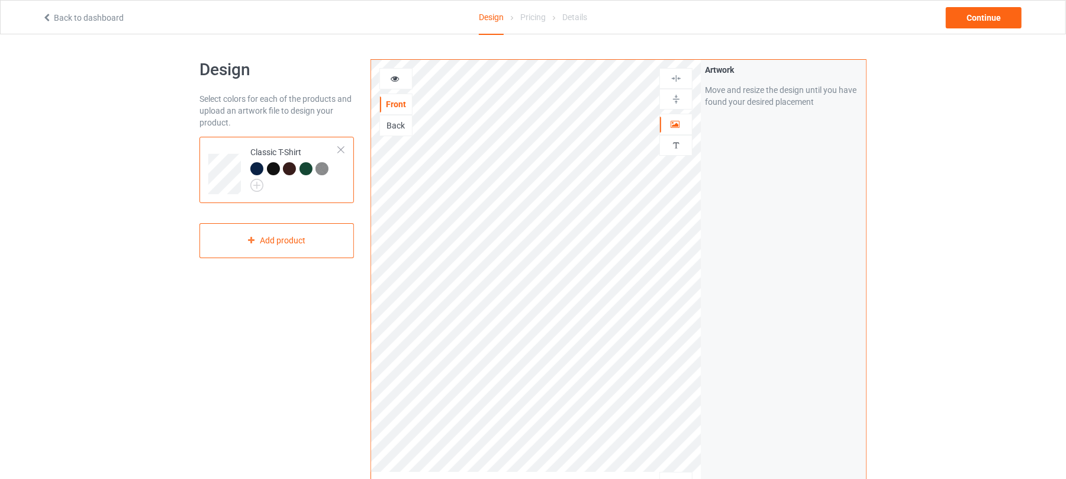
click at [50, 18] on icon at bounding box center [47, 16] width 10 height 8
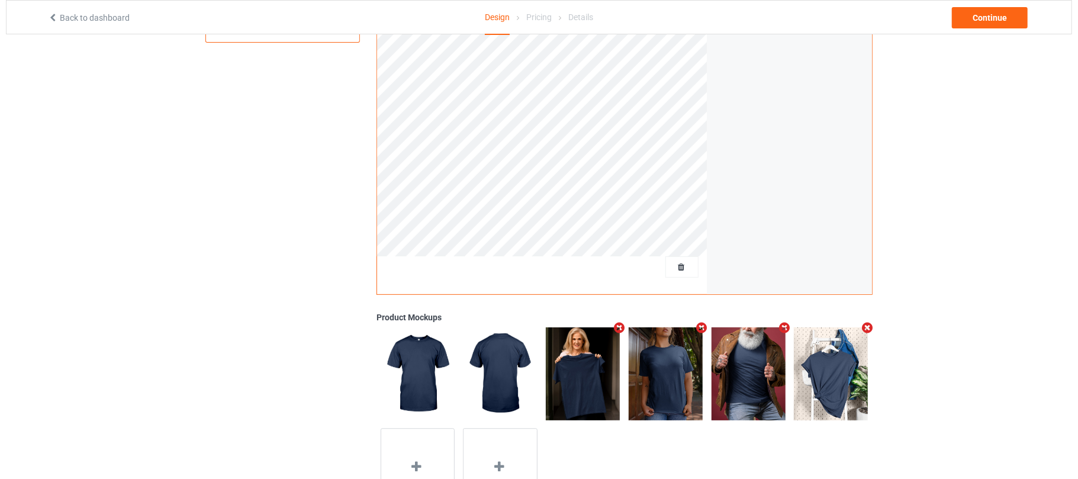
scroll to position [237, 0]
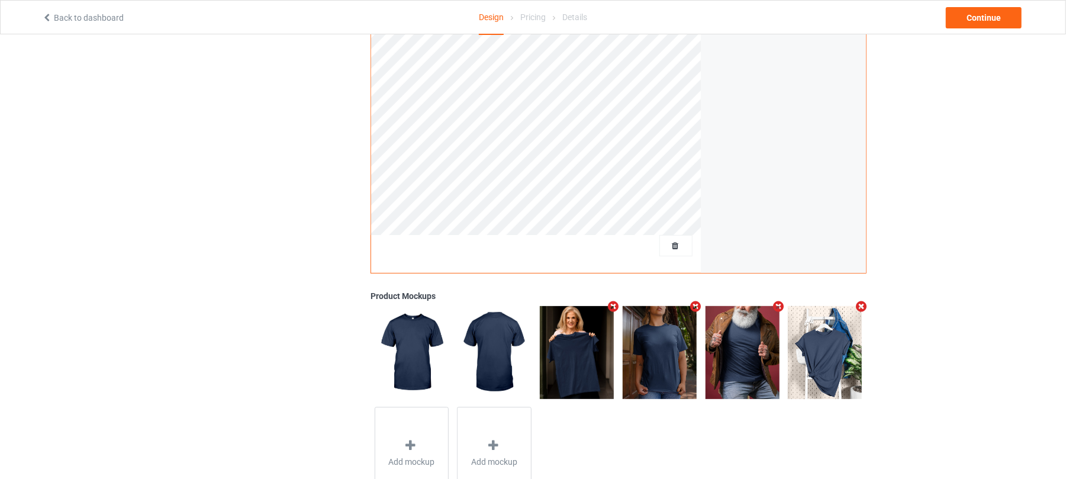
click at [611, 304] on icon "Remove mockup" at bounding box center [613, 306] width 15 height 12
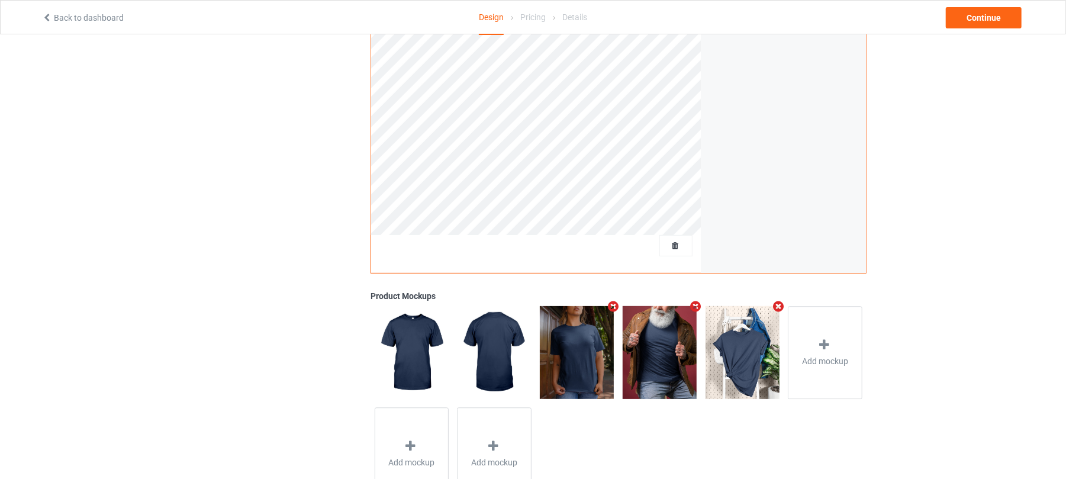
click at [611, 303] on icon "Remove mockup" at bounding box center [613, 306] width 15 height 12
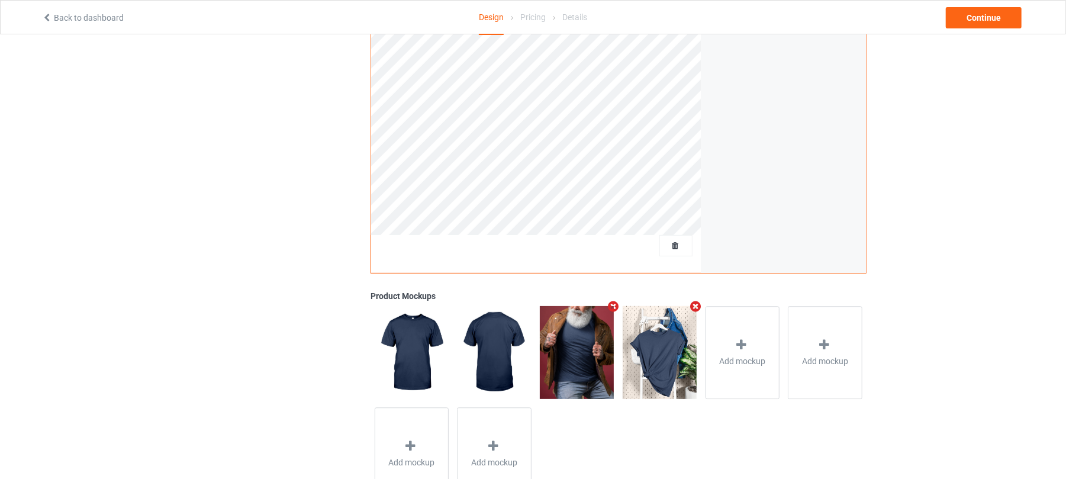
click at [612, 303] on icon "Remove mockup" at bounding box center [613, 306] width 15 height 12
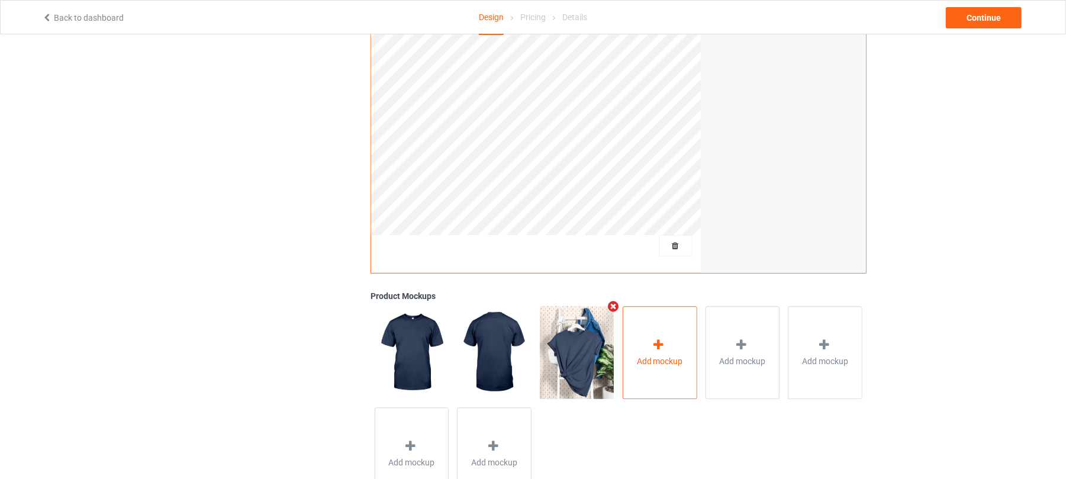
click at [673, 350] on div "Add mockup" at bounding box center [660, 352] width 75 height 93
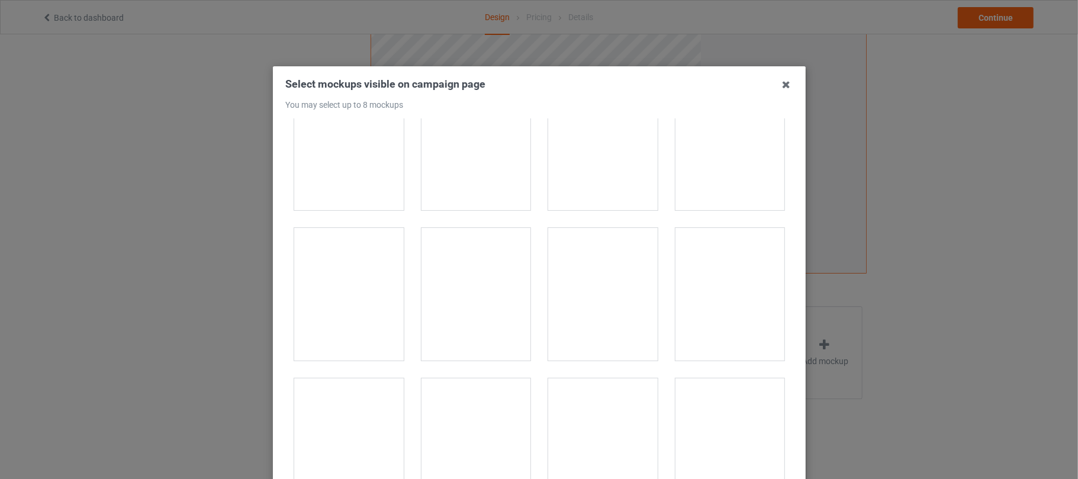
scroll to position [7812, 0]
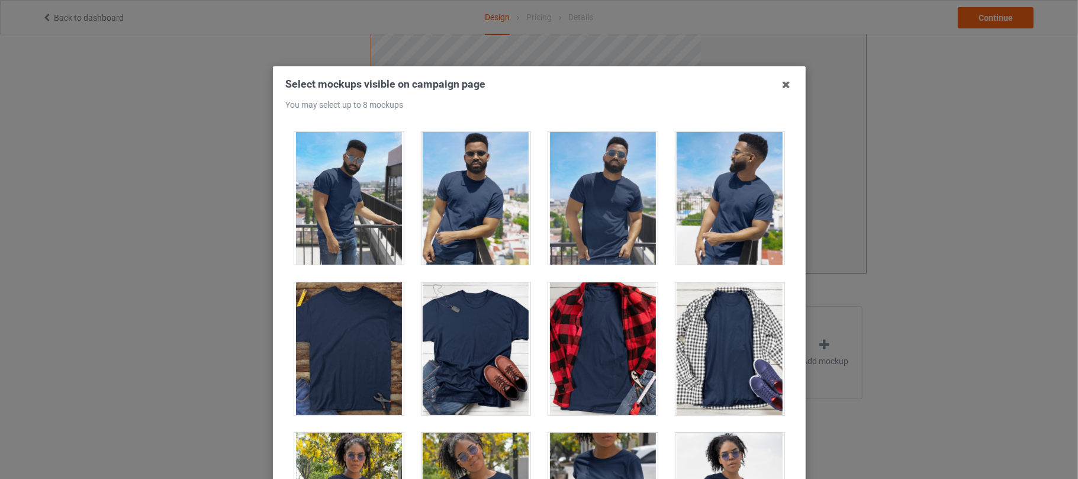
click at [495, 356] on div at bounding box center [475, 348] width 109 height 133
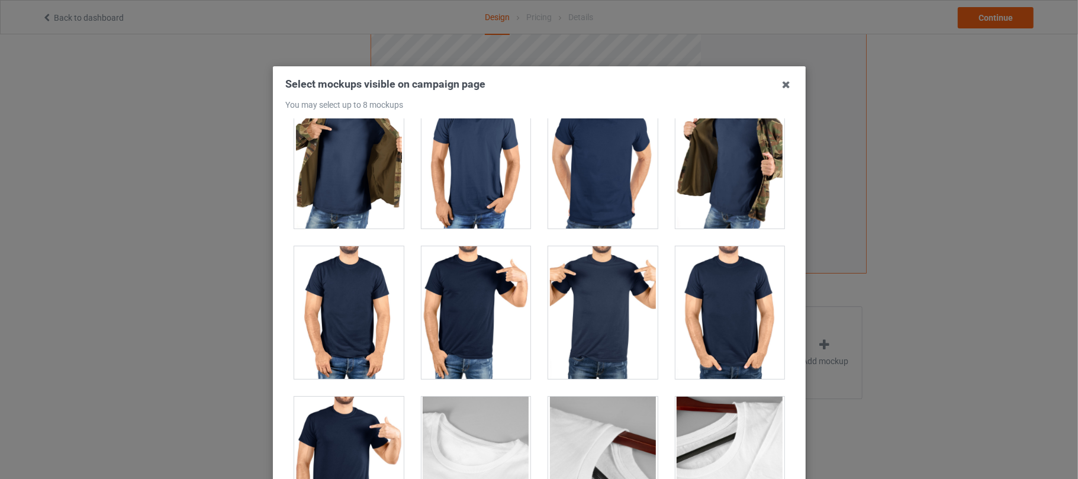
scroll to position [10257, 0]
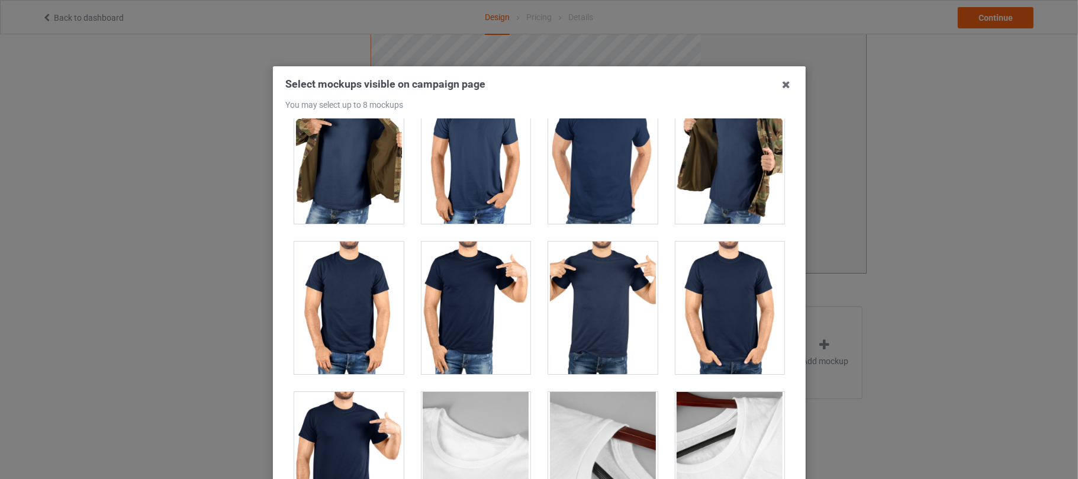
click at [353, 188] on div at bounding box center [348, 157] width 109 height 133
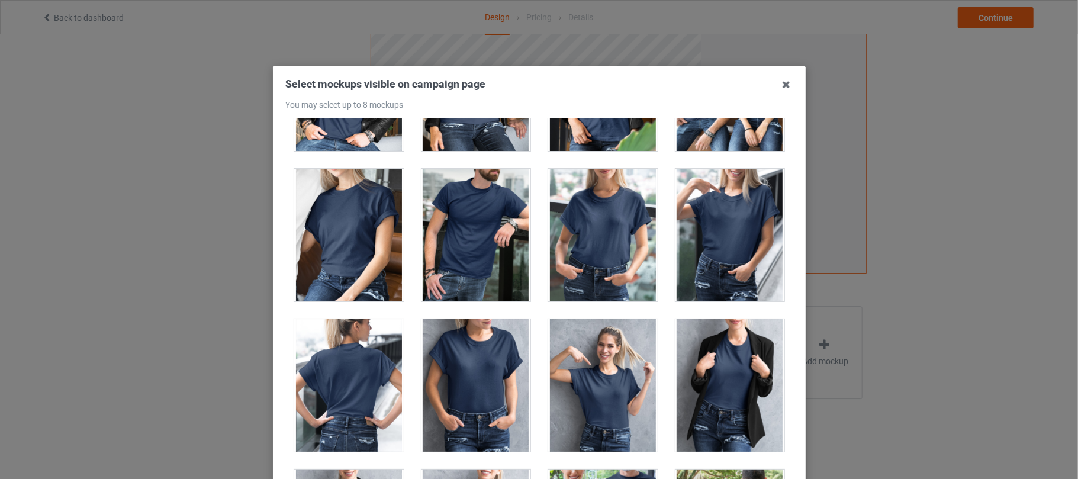
scroll to position [14440, 0]
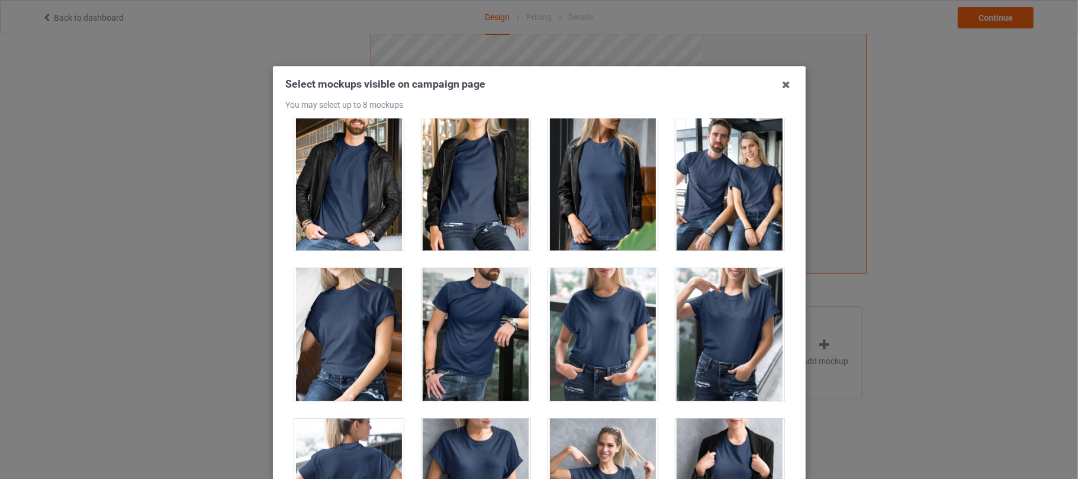
click at [611, 221] on div at bounding box center [602, 184] width 109 height 133
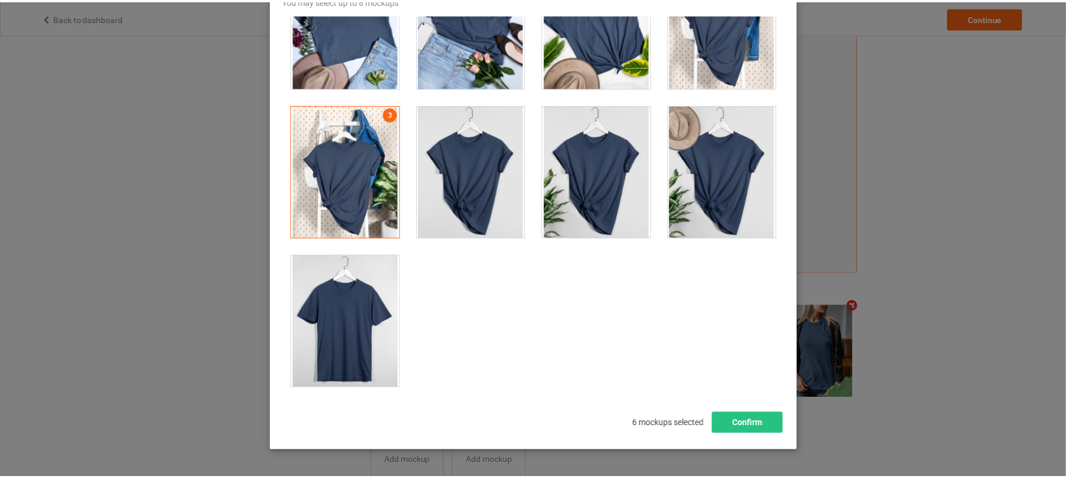
scroll to position [143, 0]
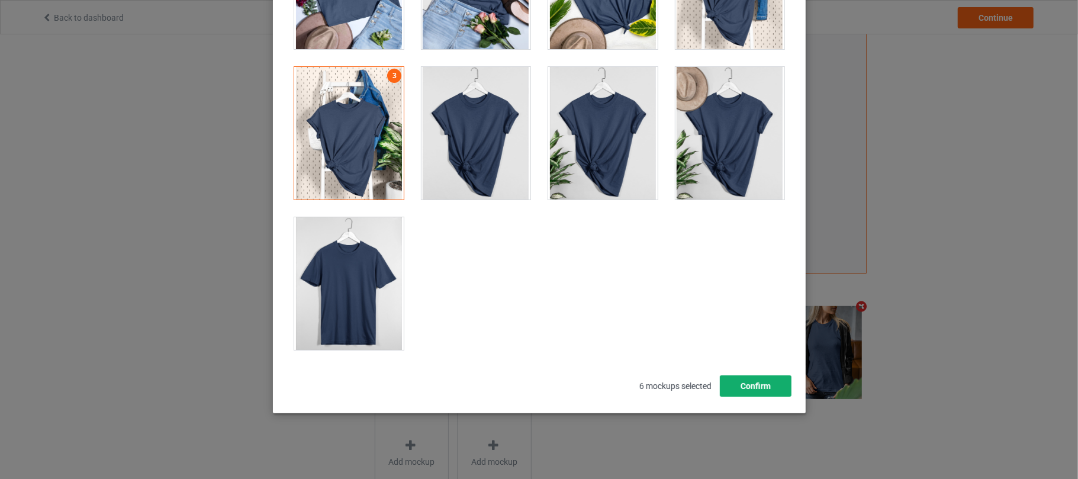
click at [751, 388] on button "Confirm" at bounding box center [755, 385] width 72 height 21
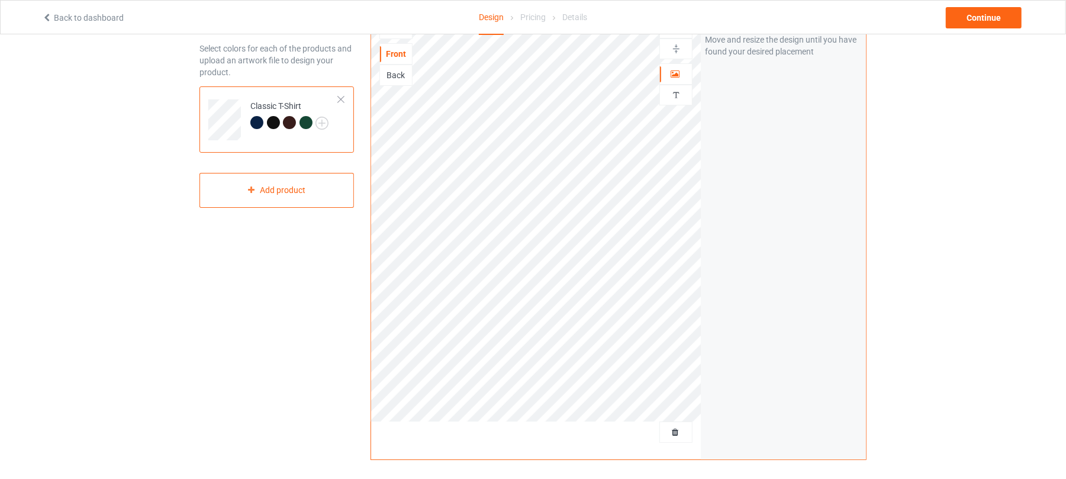
scroll to position [0, 0]
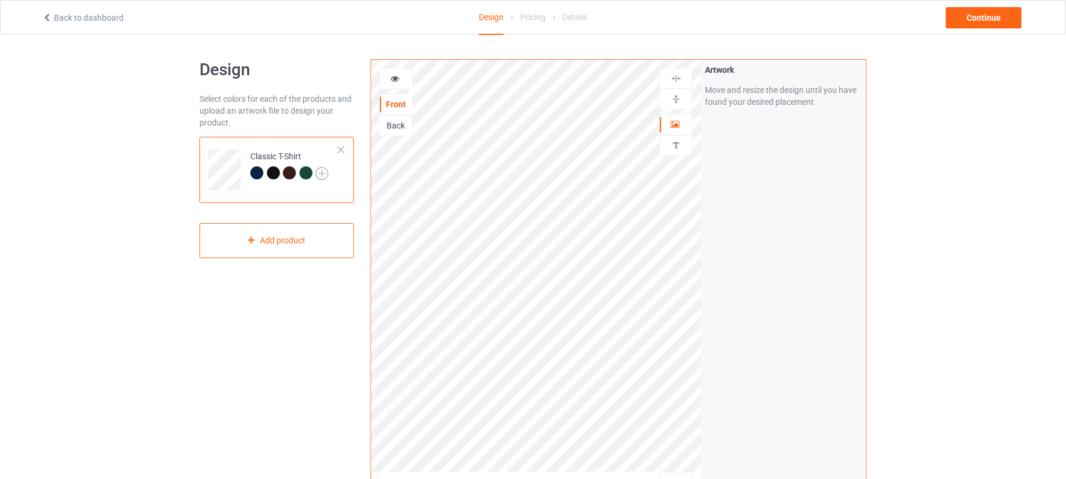
click at [324, 175] on img at bounding box center [321, 173] width 13 height 13
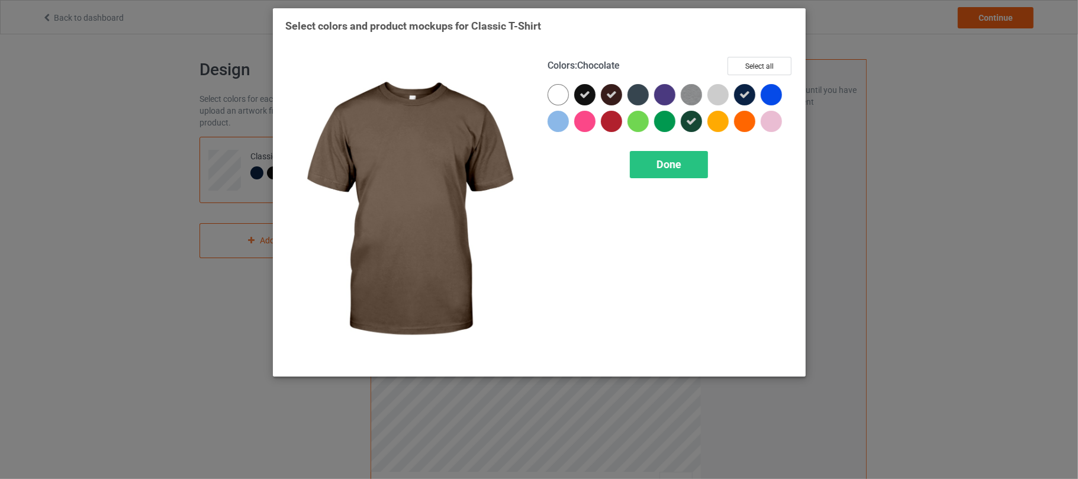
click at [616, 94] on icon at bounding box center [611, 94] width 11 height 11
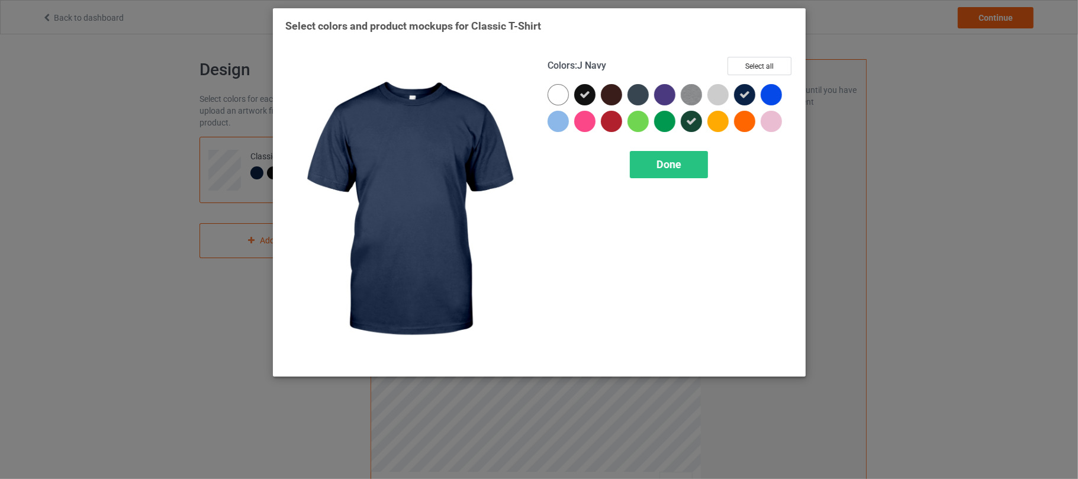
click at [743, 95] on icon at bounding box center [744, 94] width 11 height 11
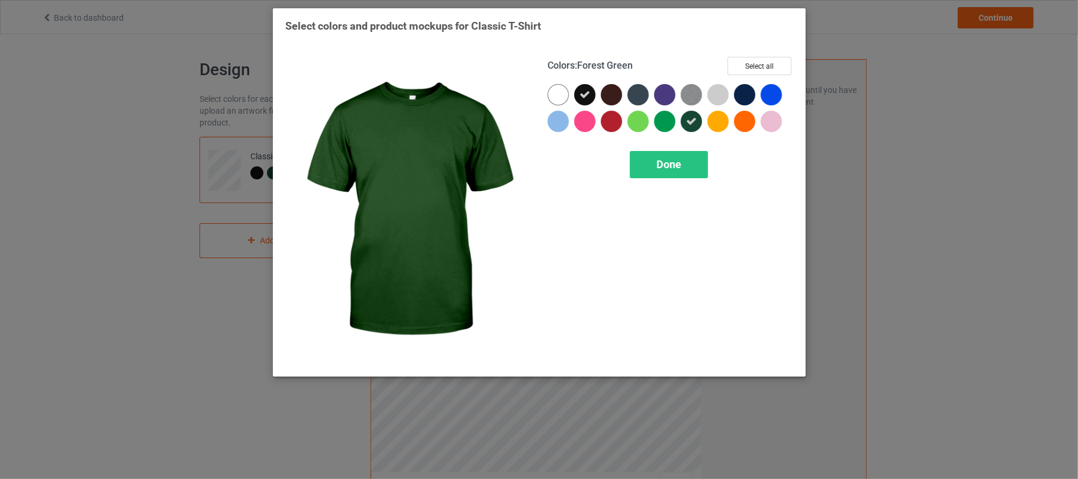
click at [691, 119] on icon at bounding box center [691, 121] width 11 height 11
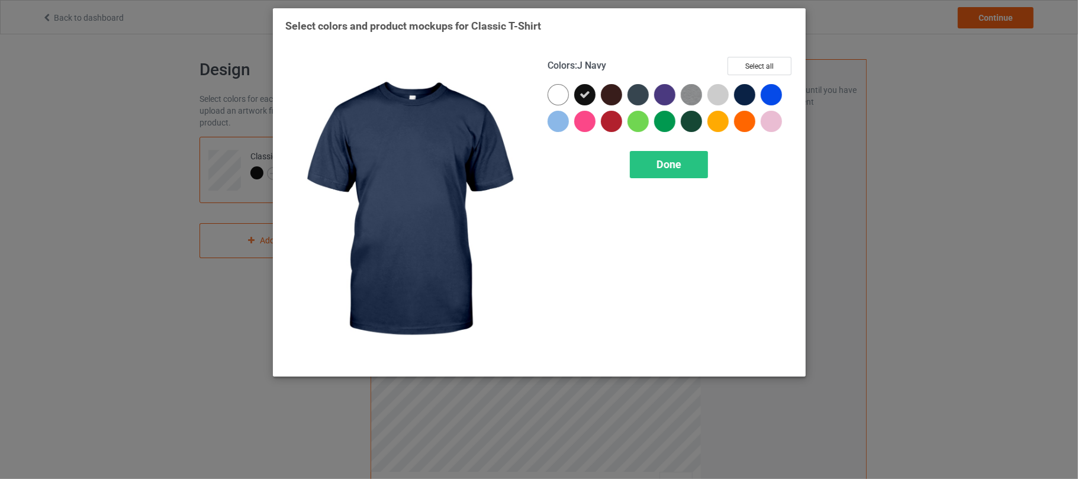
click at [741, 94] on div at bounding box center [744, 94] width 21 height 21
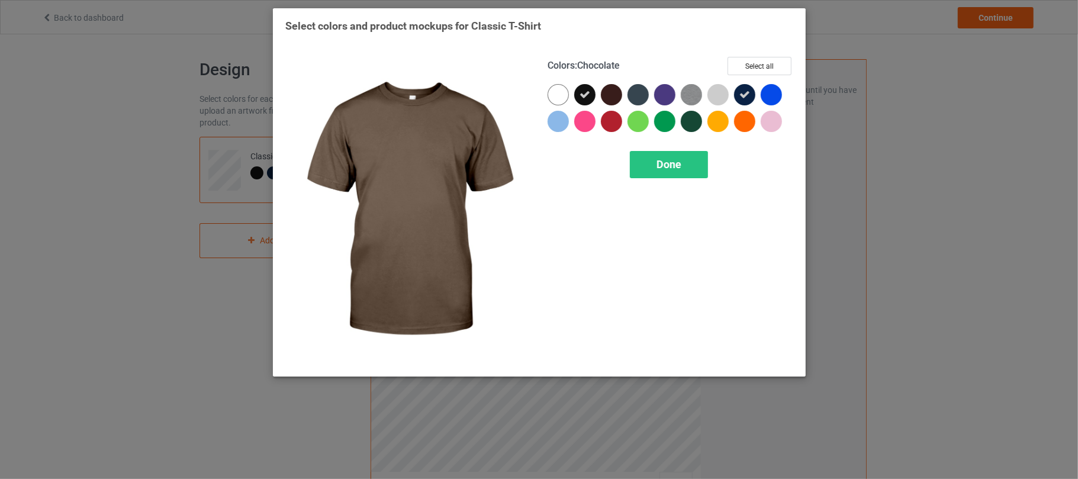
click at [614, 95] on div at bounding box center [611, 94] width 21 height 21
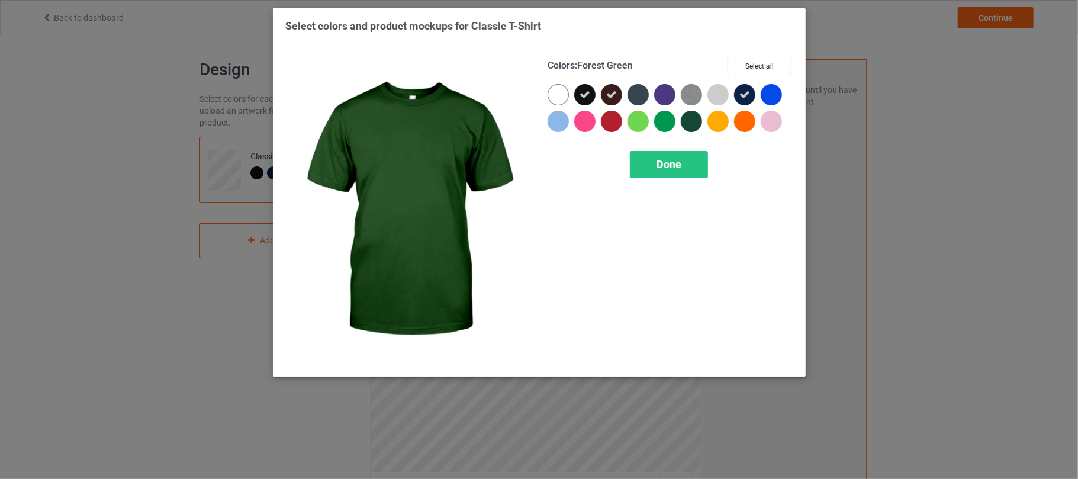
click at [692, 119] on div at bounding box center [691, 121] width 21 height 21
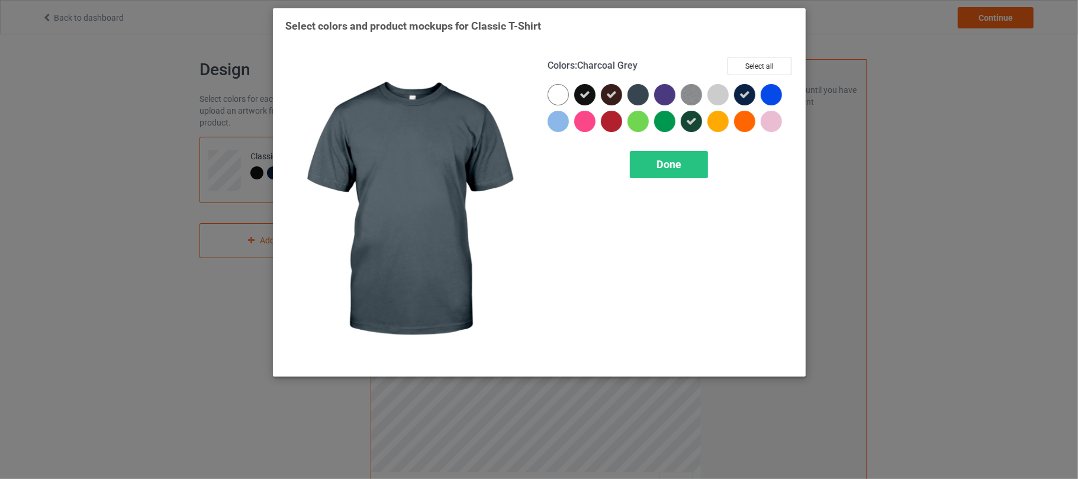
click at [642, 96] on div at bounding box center [637, 94] width 21 height 21
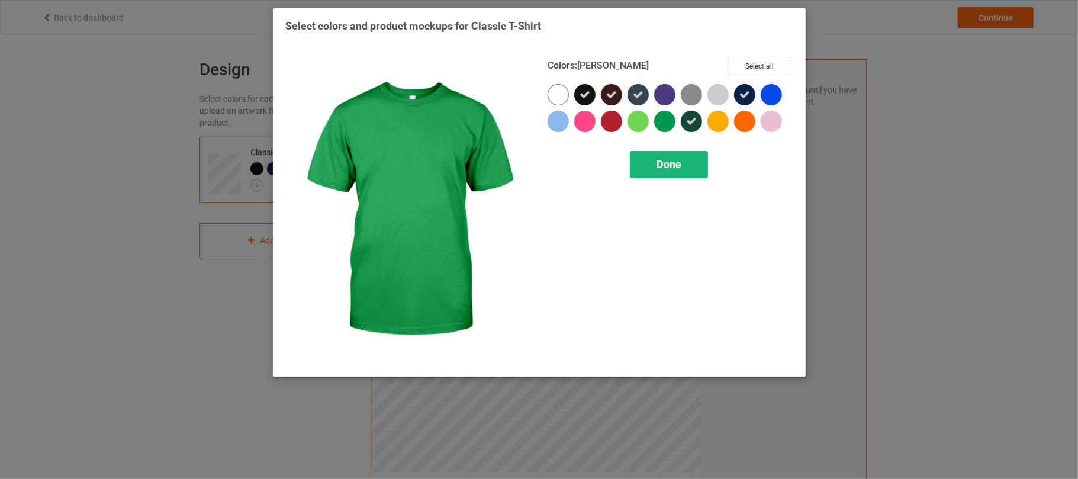
click at [673, 162] on span "Done" at bounding box center [668, 164] width 25 height 12
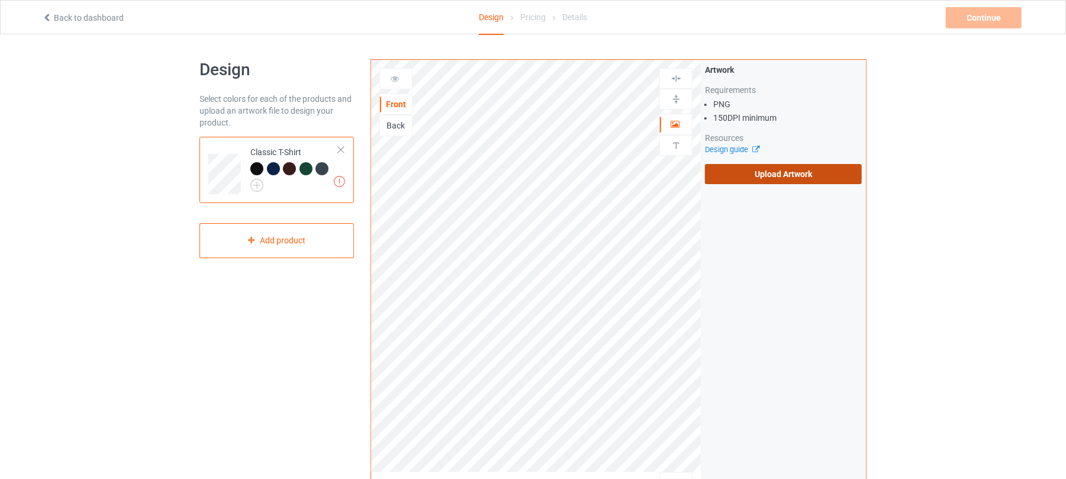
click at [831, 173] on label "Upload Artwork" at bounding box center [783, 174] width 157 height 20
click at [0, 0] on input "Upload Artwork" at bounding box center [0, 0] width 0 height 0
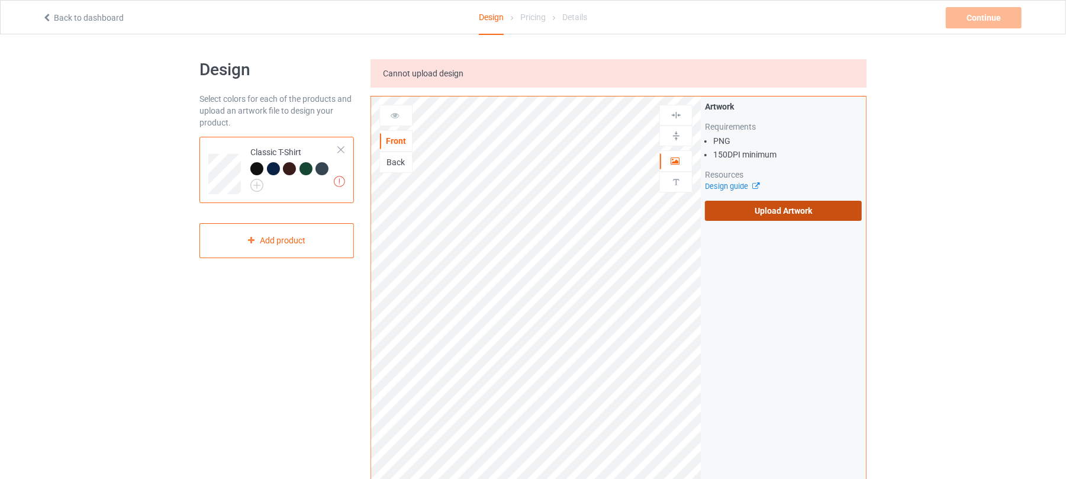
click at [782, 206] on label "Upload Artwork" at bounding box center [783, 211] width 157 height 20
click at [0, 0] on input "Upload Artwork" at bounding box center [0, 0] width 0 height 0
click at [801, 209] on label "Upload Artwork" at bounding box center [783, 211] width 157 height 20
click at [0, 0] on input "Upload Artwork" at bounding box center [0, 0] width 0 height 0
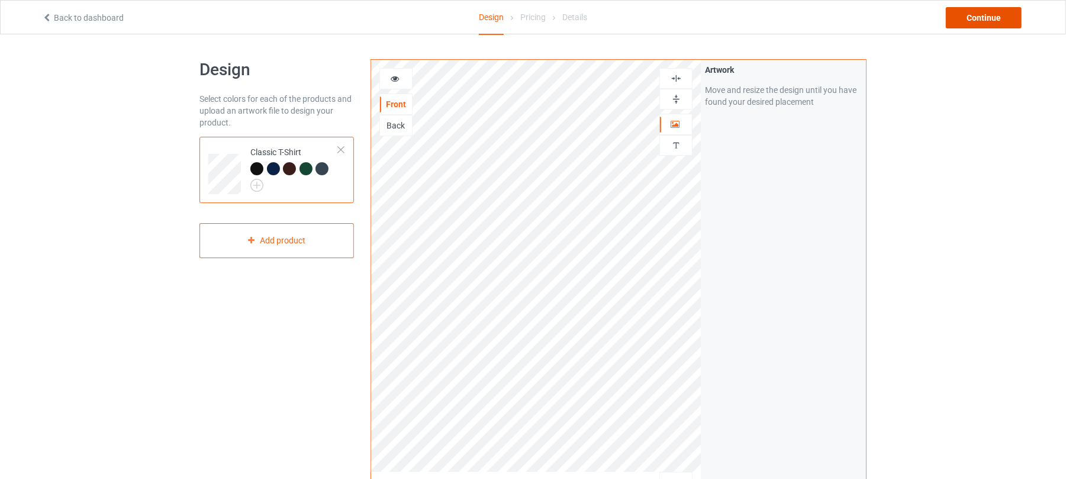
click at [973, 13] on div "Continue" at bounding box center [984, 17] width 76 height 21
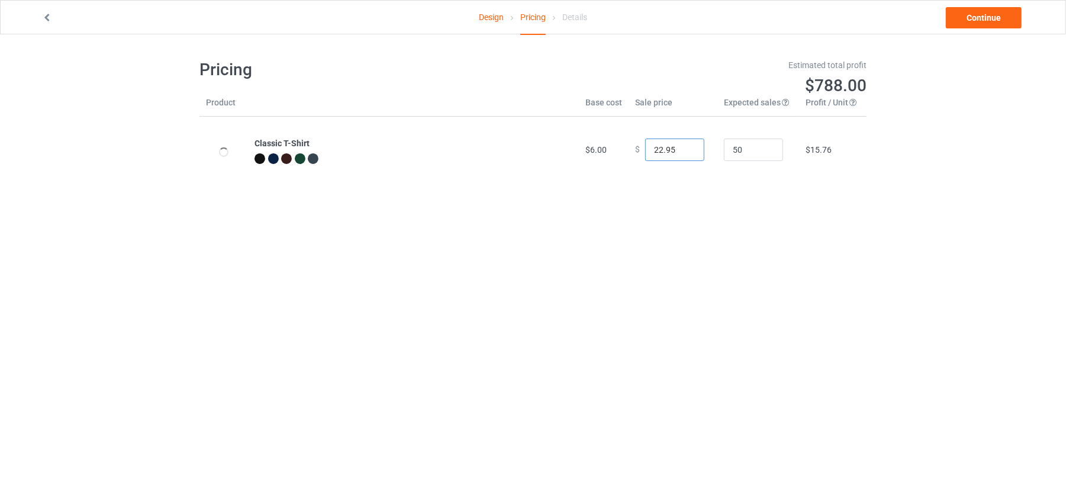
click at [654, 150] on input "22.95" at bounding box center [674, 149] width 59 height 22
type input "26.95"
click at [793, 226] on body "Design Pricing Details Continue Pricing Estimated total profit $974.00 Product …" at bounding box center [533, 273] width 1066 height 479
click at [1000, 19] on link "Continue" at bounding box center [984, 17] width 76 height 21
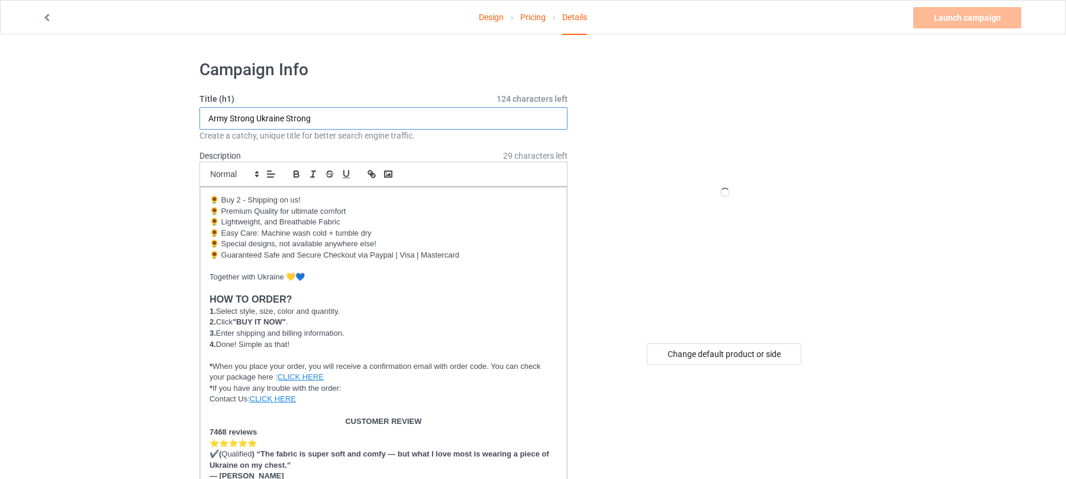
drag, startPoint x: 344, startPoint y: 118, endPoint x: 0, endPoint y: 134, distance: 344.2
drag, startPoint x: 273, startPoint y: 117, endPoint x: 126, endPoint y: 118, distance: 146.8
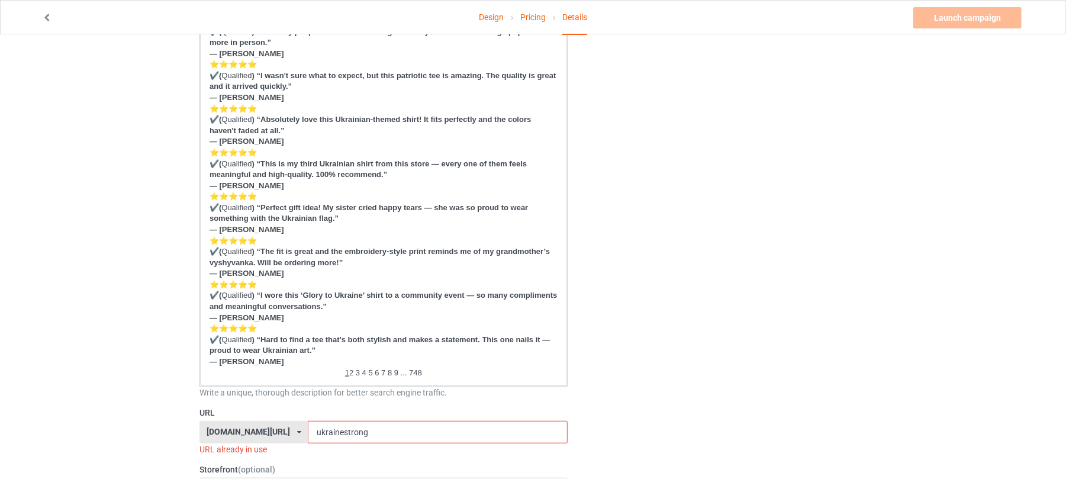
scroll to position [473, 0]
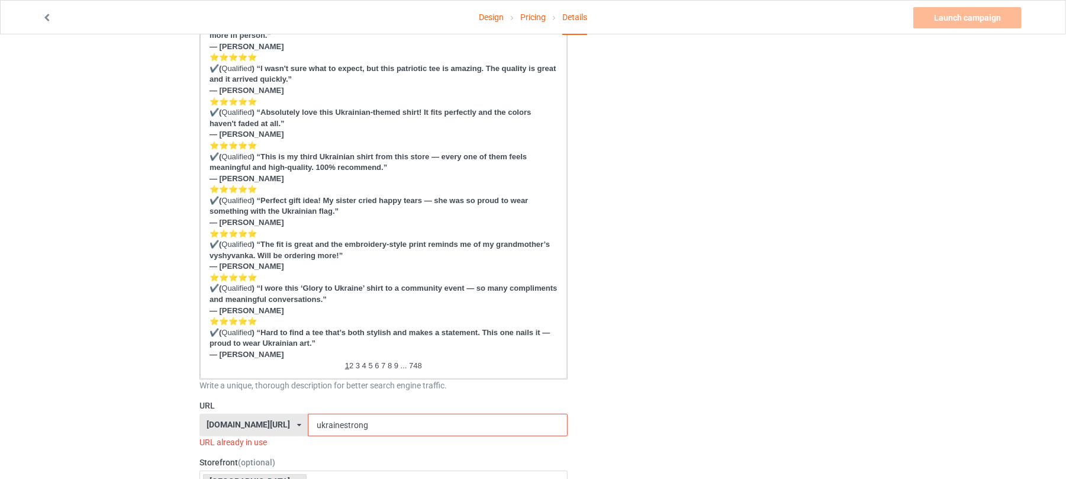
type input "Ukraine Military"
drag, startPoint x: 386, startPoint y: 414, endPoint x: 161, endPoint y: 430, distance: 225.4
click at [164, 430] on div "Design Pricing Details Launch campaign Invalid campaign URL Campaign Info Title…" at bounding box center [533, 488] width 1066 height 1854
paste input "Ukraine Military"
click at [327, 421] on input "Ukraine Military" at bounding box center [437, 425] width 259 height 22
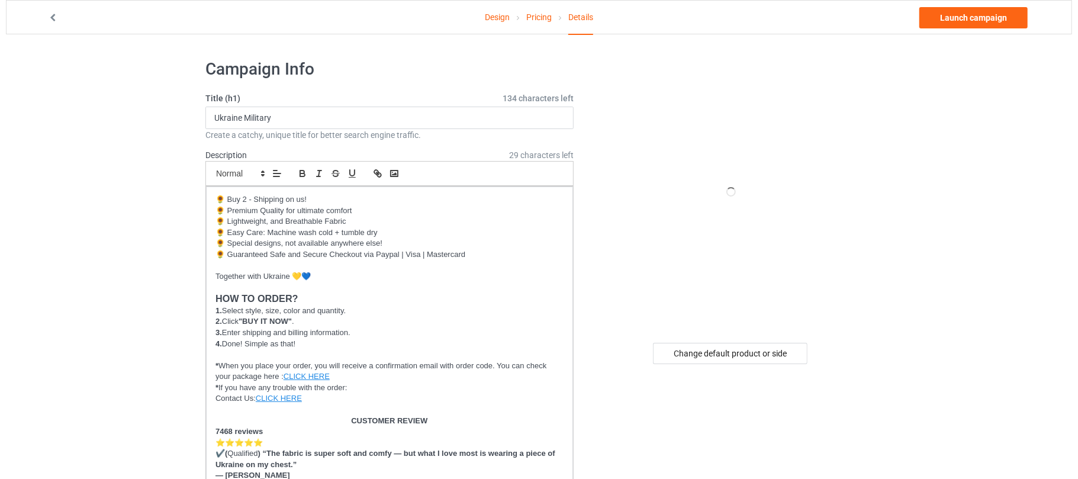
scroll to position [0, 0]
type input "ukraine-military"
click at [950, 17] on link "Launch campaign" at bounding box center [967, 17] width 108 height 21
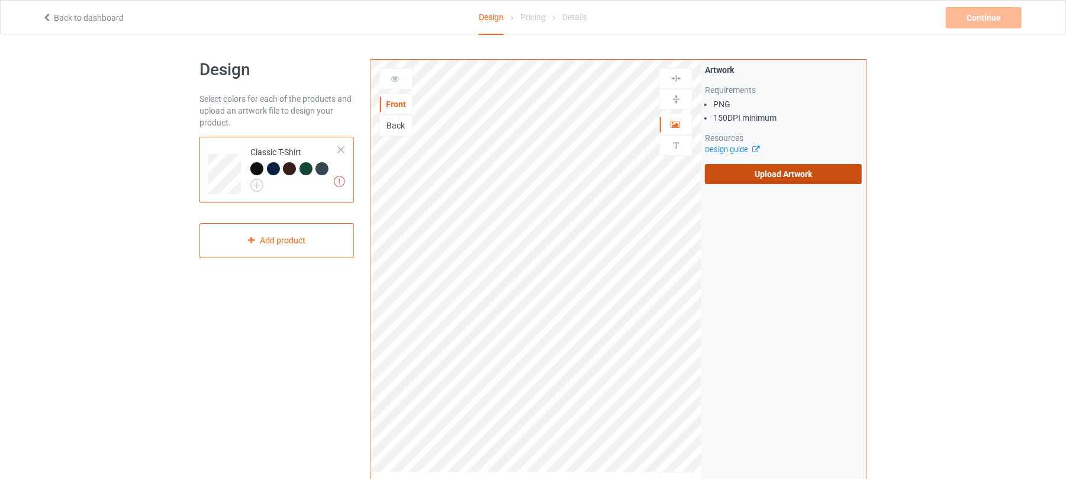
click at [737, 176] on label "Upload Artwork" at bounding box center [783, 174] width 157 height 20
click at [0, 0] on input "Upload Artwork" at bounding box center [0, 0] width 0 height 0
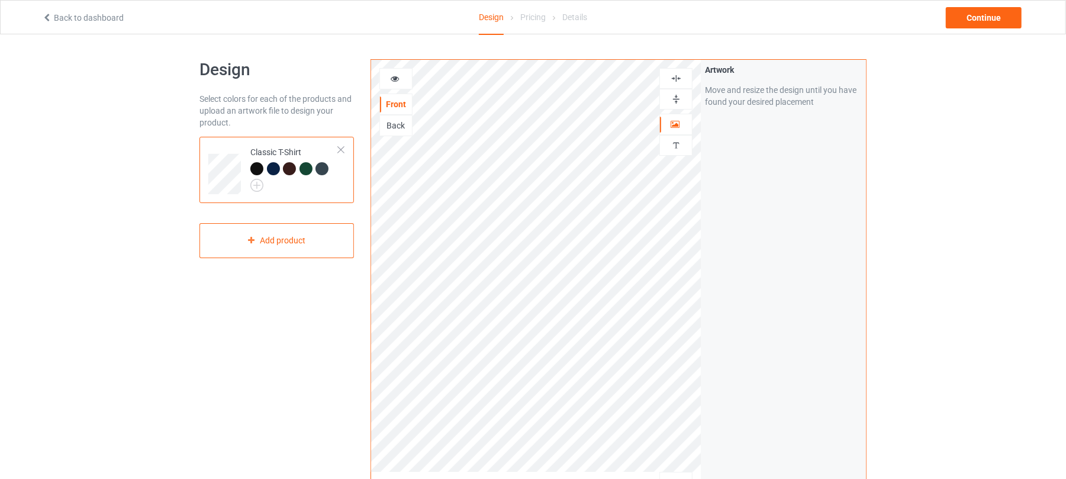
click at [675, 74] on img at bounding box center [675, 78] width 11 height 11
click at [675, 78] on img at bounding box center [675, 78] width 11 height 11
click at [978, 19] on div "Continue" at bounding box center [984, 17] width 76 height 21
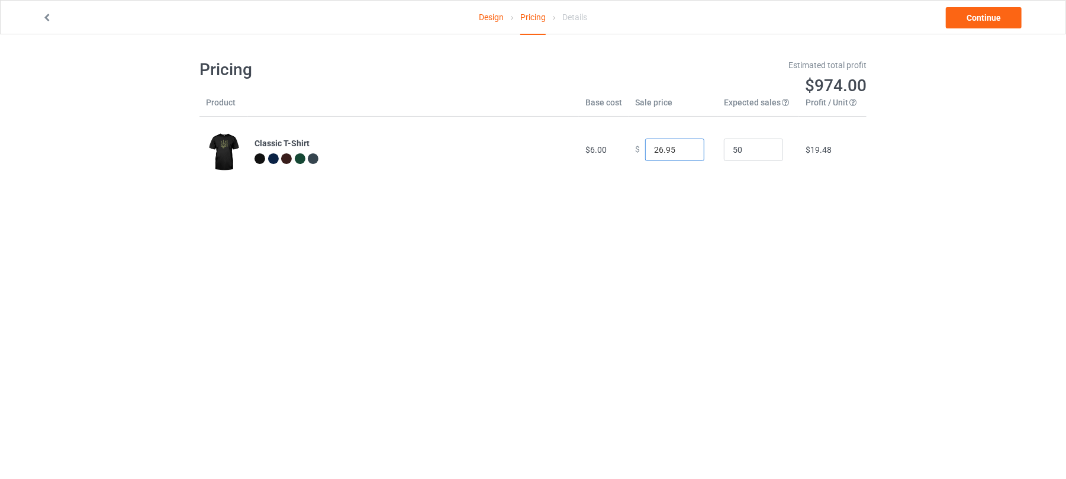
click at [653, 149] on input "26.95" at bounding box center [674, 149] width 59 height 22
click at [656, 151] on input "29.95" at bounding box center [674, 149] width 59 height 22
type input "26.95"
click at [706, 232] on body "Design Pricing Details Continue Pricing Estimated total profit $974.00 Product …" at bounding box center [533, 273] width 1066 height 479
click at [988, 20] on link "Continue" at bounding box center [984, 17] width 76 height 21
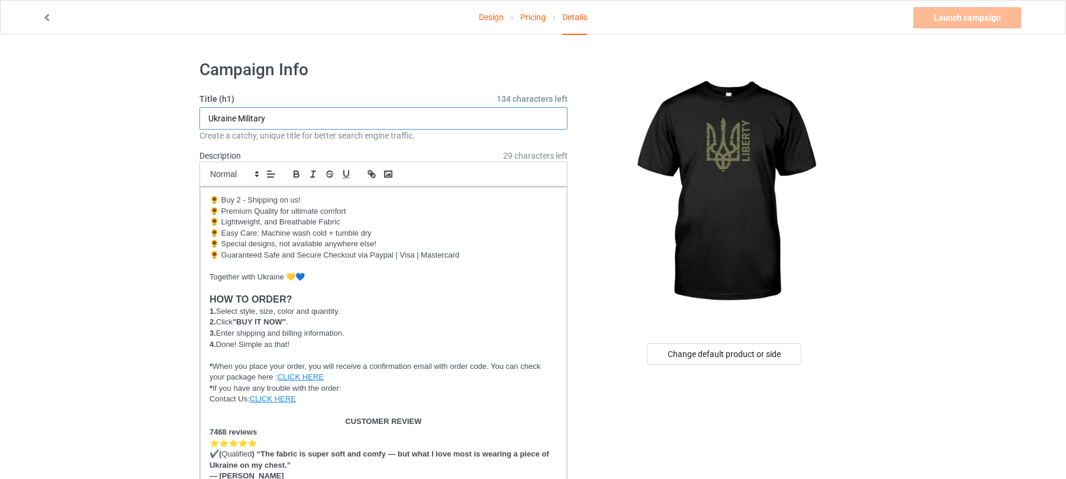
drag, startPoint x: 297, startPoint y: 117, endPoint x: 43, endPoint y: 112, distance: 254.5
drag, startPoint x: 278, startPoint y: 117, endPoint x: 0, endPoint y: 115, distance: 278.1
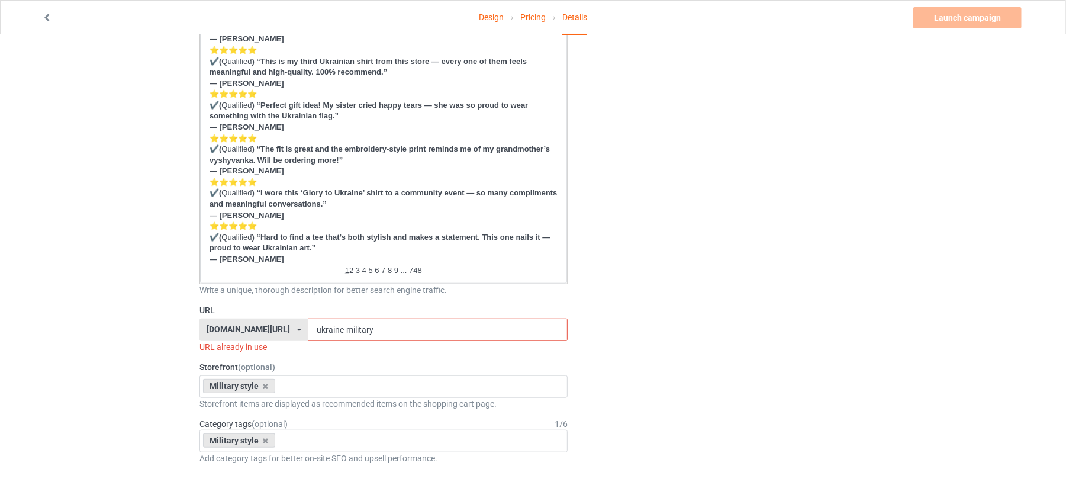
scroll to position [631, 0]
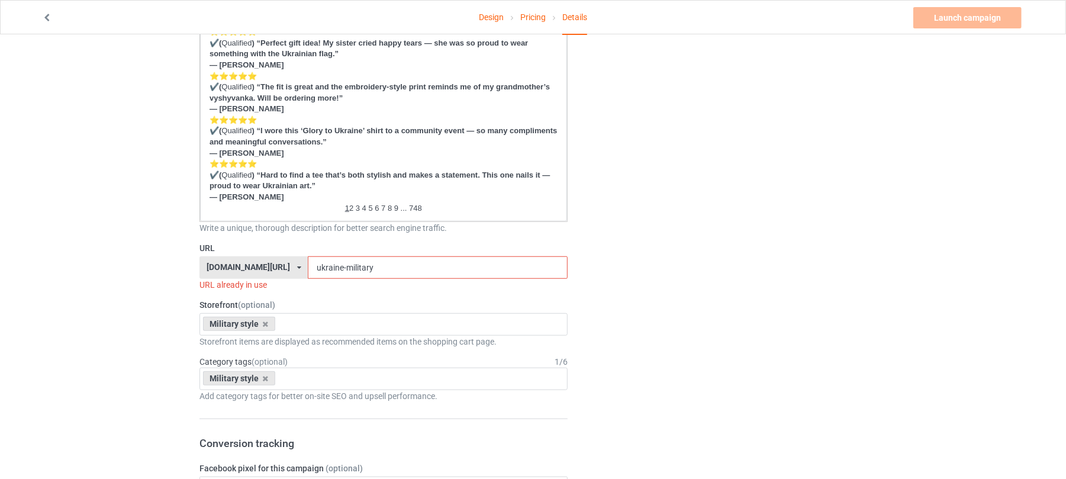
type input "Liberty"
drag, startPoint x: 327, startPoint y: 273, endPoint x: 180, endPoint y: 263, distance: 147.7
click at [192, 264] on div "Campaign Info Title (h1) 143 characters left Liberty Create a catchy, unique ti…" at bounding box center [383, 330] width 385 height 1821
paste input "Libert"
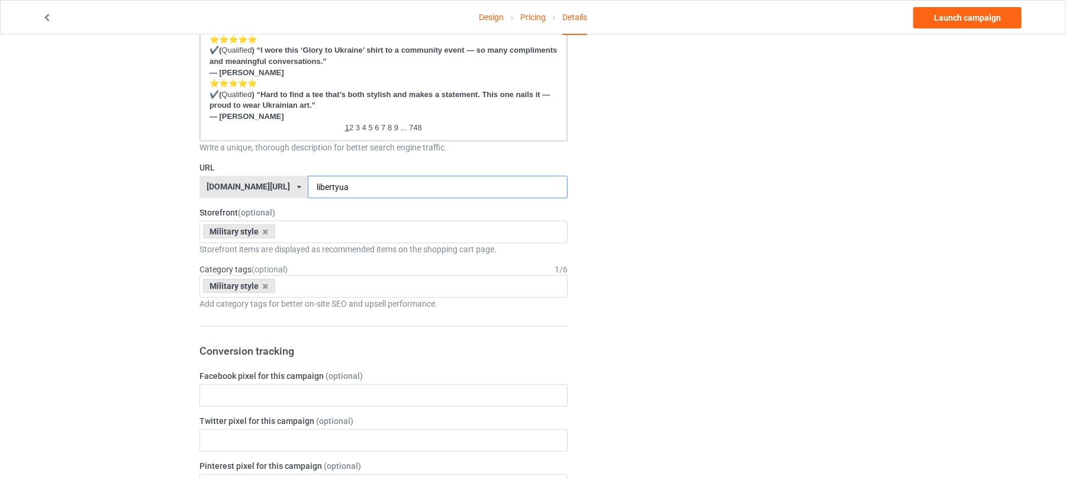
scroll to position [710, 0]
type input "libertyua"
click at [974, 17] on link "Launch campaign" at bounding box center [967, 17] width 108 height 21
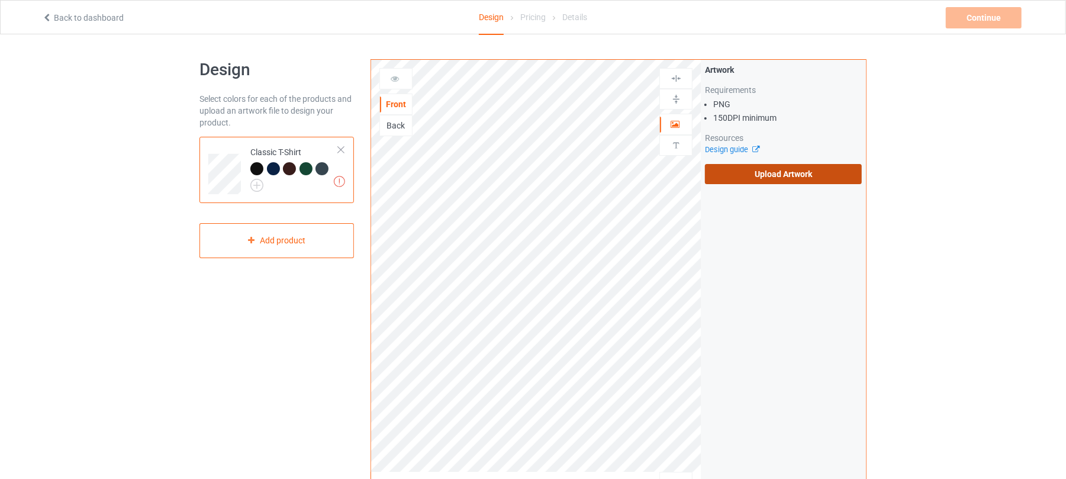
click at [784, 182] on label "Upload Artwork" at bounding box center [783, 174] width 157 height 20
click at [0, 0] on input "Upload Artwork" at bounding box center [0, 0] width 0 height 0
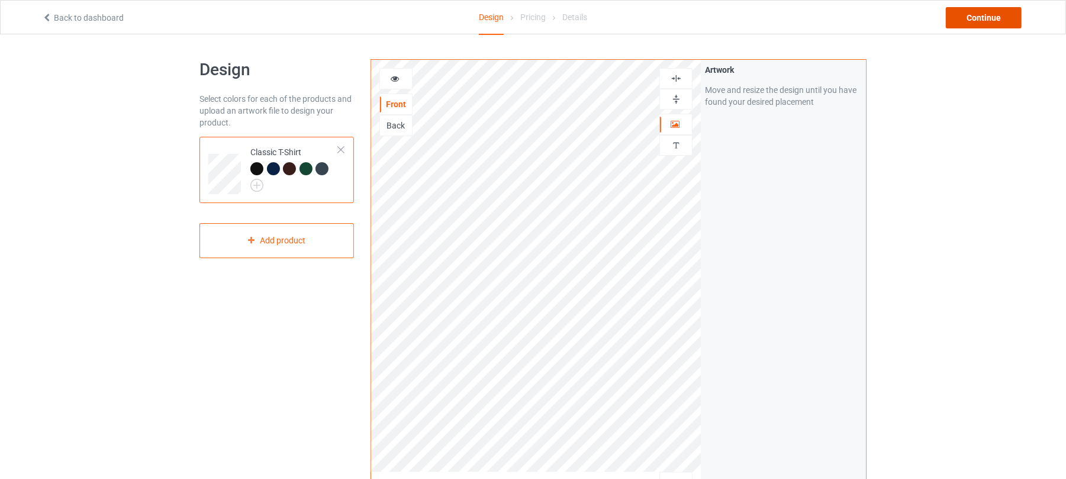
click at [975, 20] on div "Continue" at bounding box center [984, 17] width 76 height 21
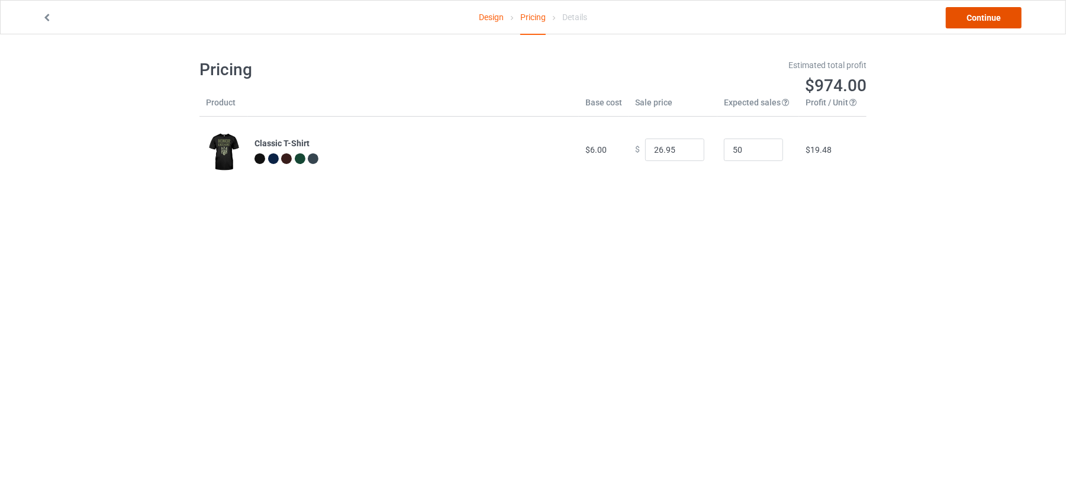
click at [978, 22] on link "Continue" at bounding box center [984, 17] width 76 height 21
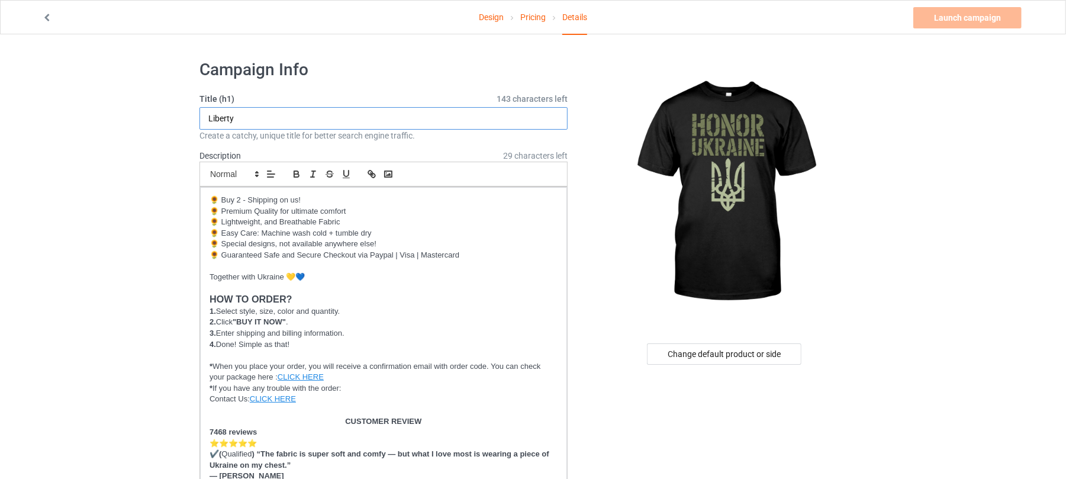
drag, startPoint x: 278, startPoint y: 116, endPoint x: 11, endPoint y: 114, distance: 266.9
drag, startPoint x: 298, startPoint y: 116, endPoint x: 0, endPoint y: 117, distance: 298.3
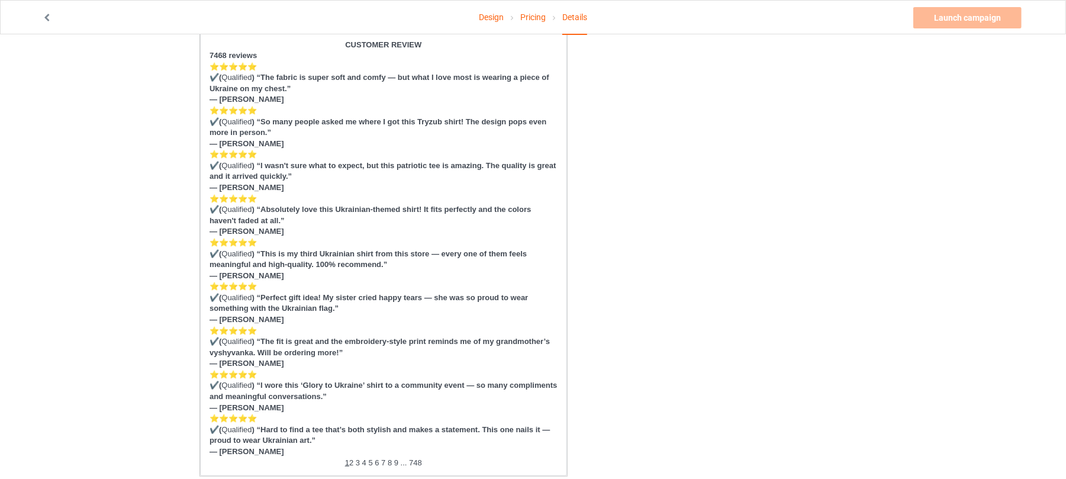
scroll to position [631, 0]
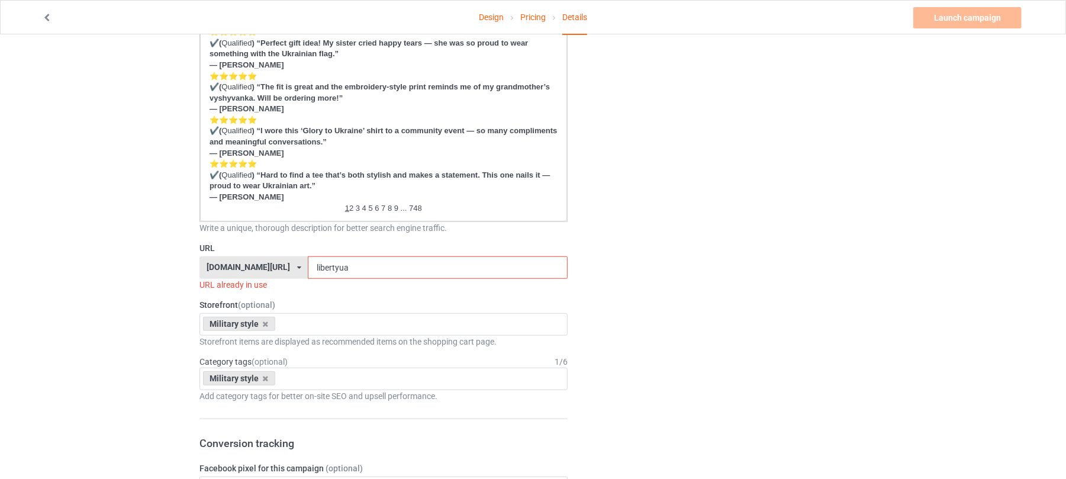
type input "Honor [GEOGRAPHIC_DATA]"
drag, startPoint x: 387, startPoint y: 264, endPoint x: 76, endPoint y: 249, distance: 311.0
click at [85, 265] on div "Design Pricing Details Launch campaign Invalid campaign URL Campaign Info Title…" at bounding box center [533, 330] width 1066 height 1854
paste input "Honor [GEOGRAPHIC_DATA]"
click at [322, 266] on input "Honor [GEOGRAPHIC_DATA]" at bounding box center [437, 267] width 259 height 22
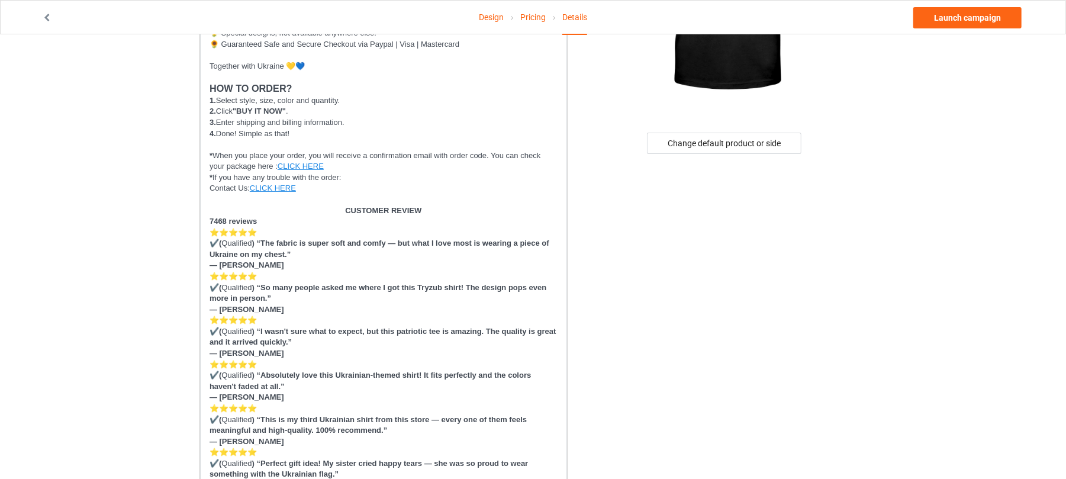
scroll to position [0, 0]
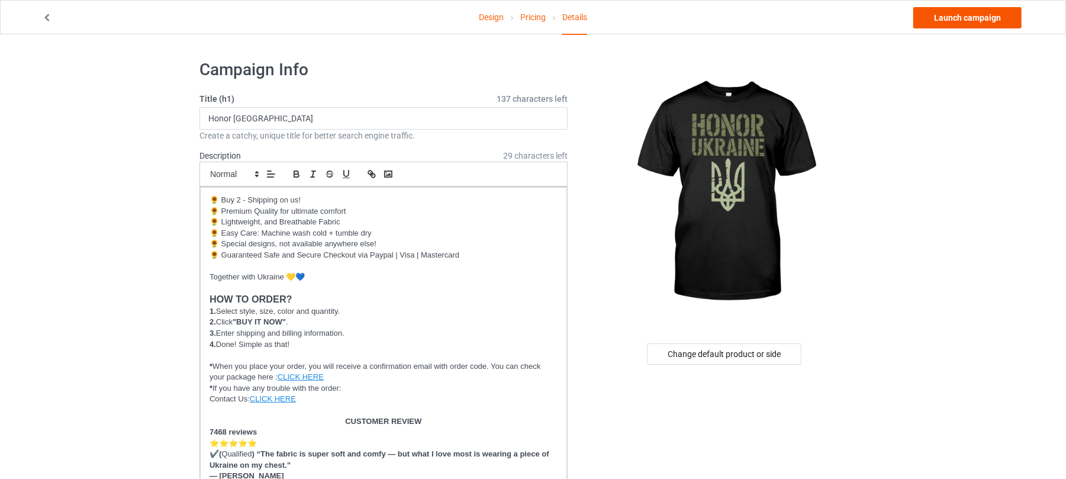
type input "honor-[GEOGRAPHIC_DATA]"
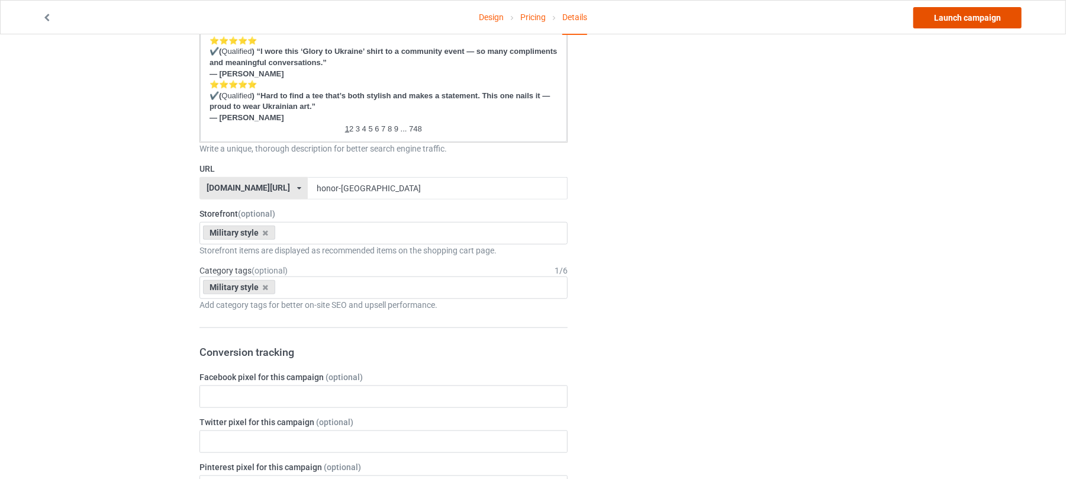
scroll to position [157, 0]
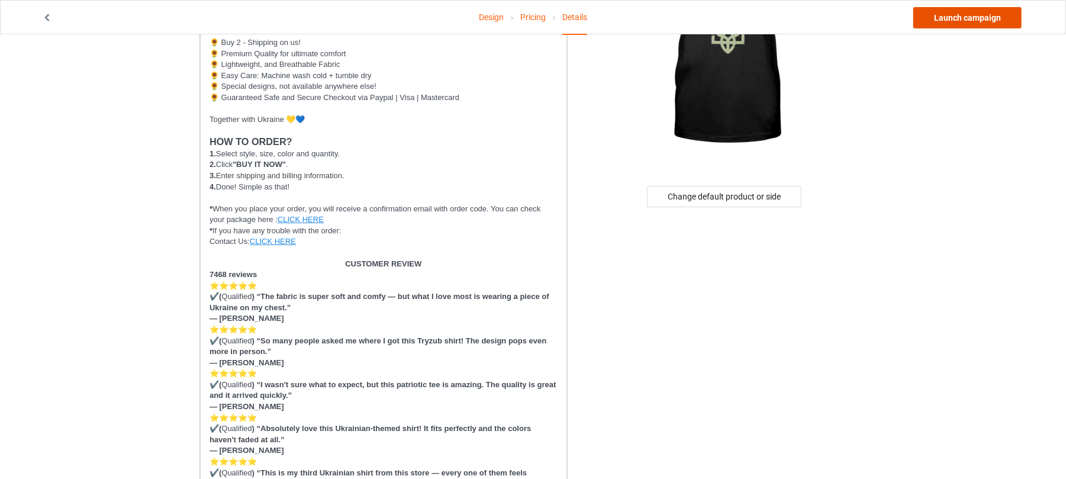
click at [962, 21] on link "Launch campaign" at bounding box center [967, 17] width 108 height 21
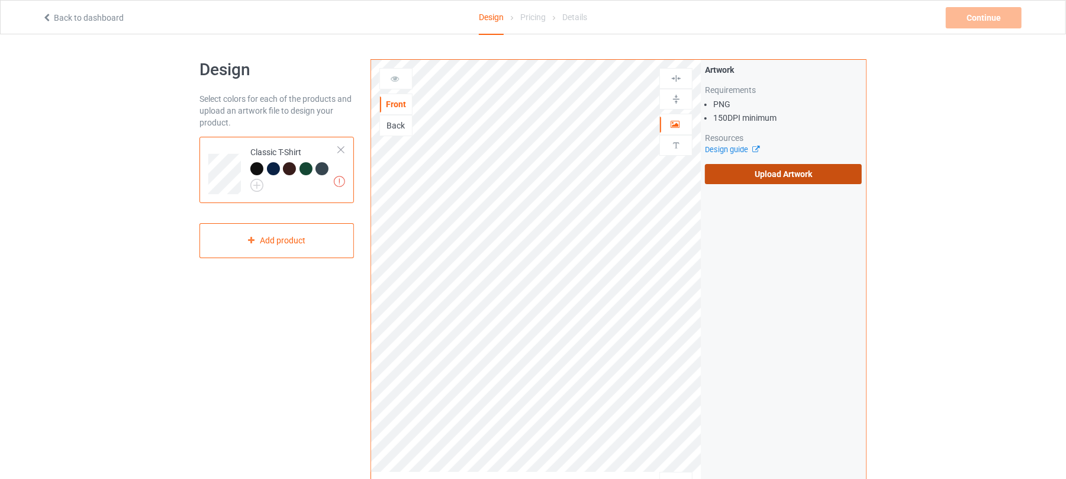
click at [812, 178] on label "Upload Artwork" at bounding box center [783, 174] width 157 height 20
click at [0, 0] on input "Upload Artwork" at bounding box center [0, 0] width 0 height 0
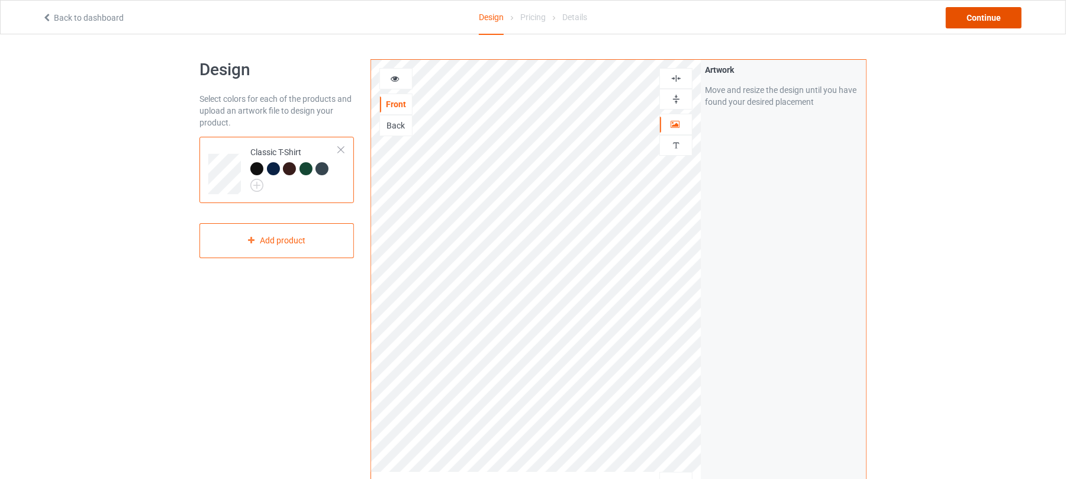
click at [978, 18] on div "Continue" at bounding box center [984, 17] width 76 height 21
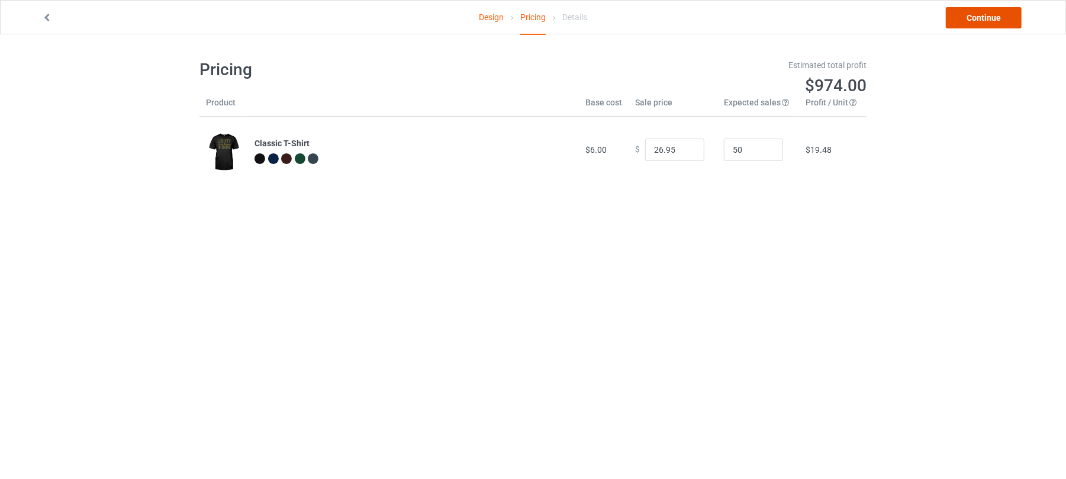
click at [979, 17] on link "Continue" at bounding box center [984, 17] width 76 height 21
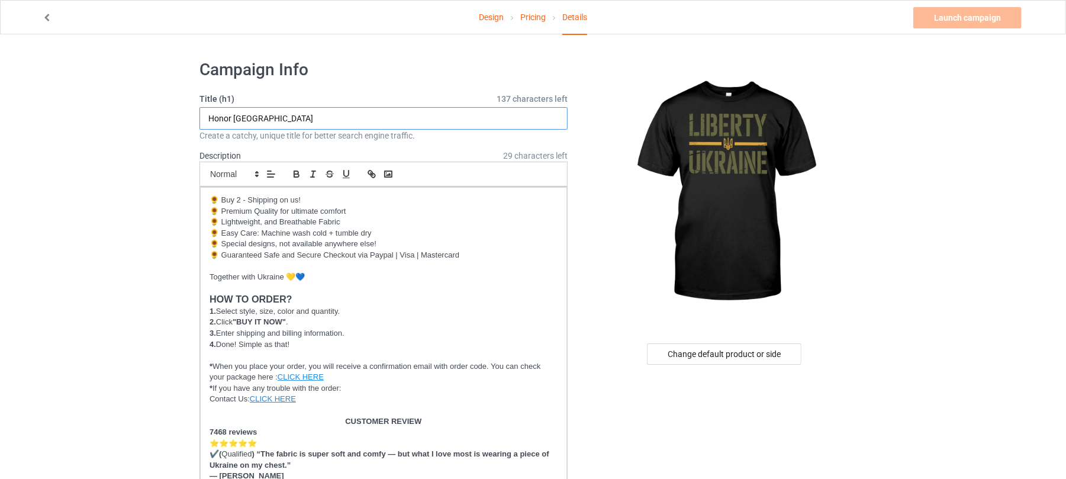
drag, startPoint x: 288, startPoint y: 117, endPoint x: 91, endPoint y: 117, distance: 197.1
drag, startPoint x: 294, startPoint y: 117, endPoint x: 0, endPoint y: 120, distance: 293.5
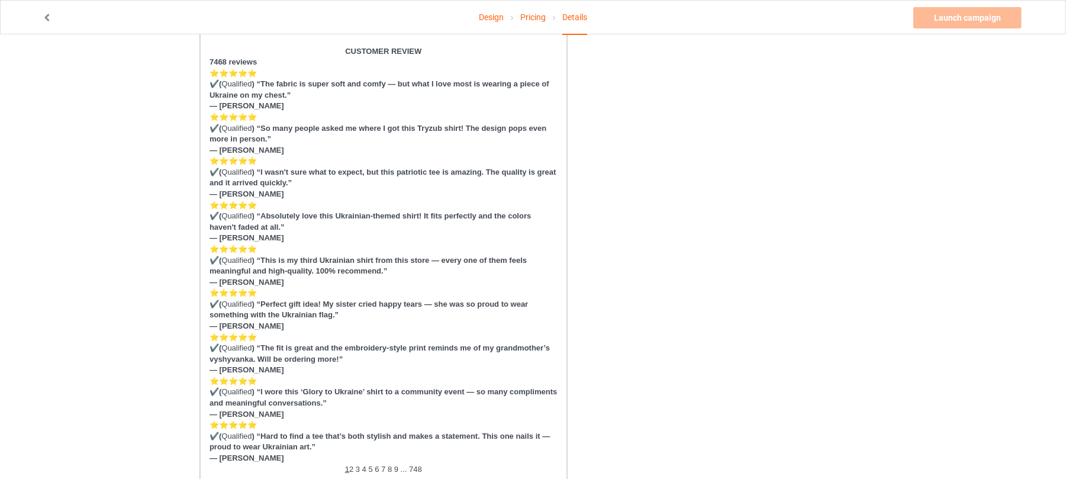
scroll to position [473, 0]
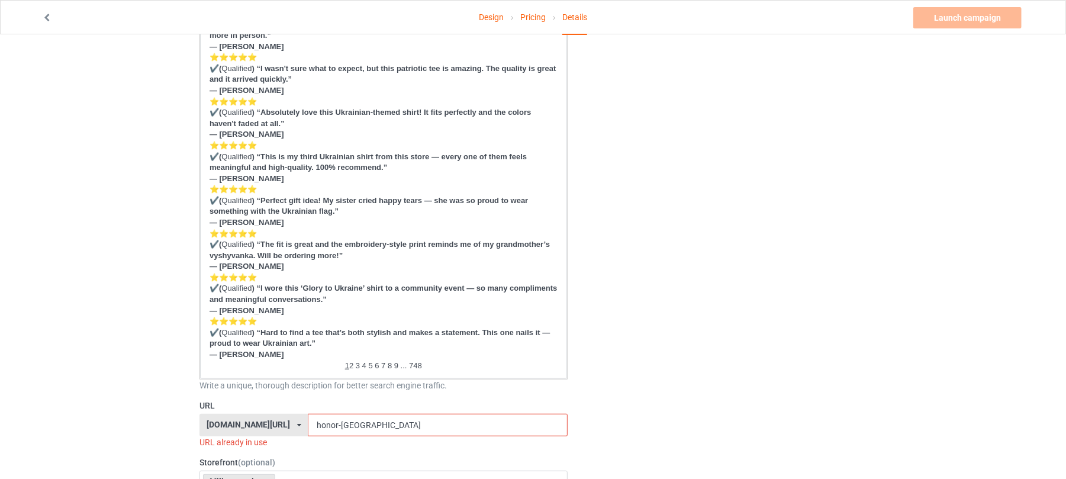
type input "Liberty [GEOGRAPHIC_DATA]"
drag, startPoint x: 367, startPoint y: 427, endPoint x: 253, endPoint y: 415, distance: 114.2
click at [159, 414] on div "Design Pricing Details Launch campaign Invalid campaign URL Campaign Info Title…" at bounding box center [533, 488] width 1066 height 1854
paste input "Liberty U"
click at [327, 424] on input "Liberty [GEOGRAPHIC_DATA]" at bounding box center [437, 425] width 259 height 22
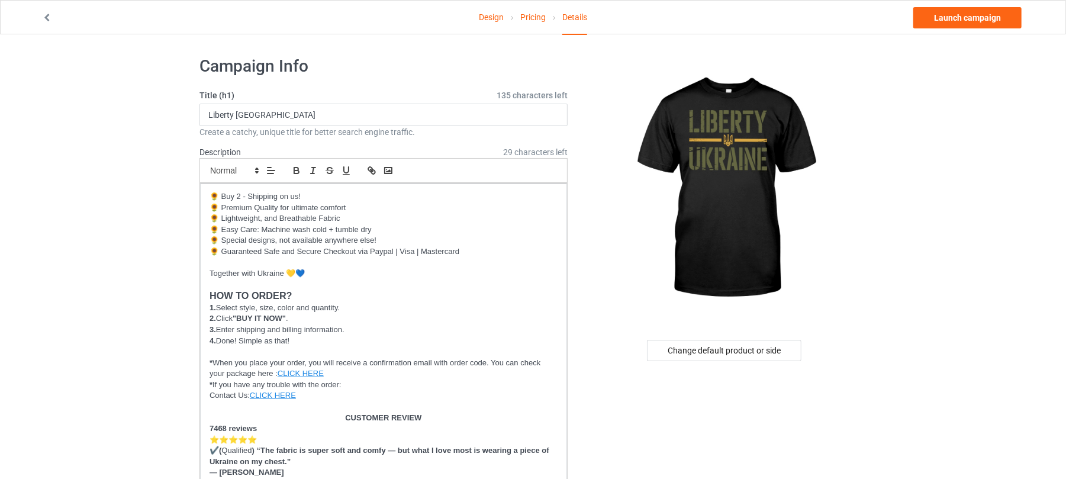
scroll to position [0, 0]
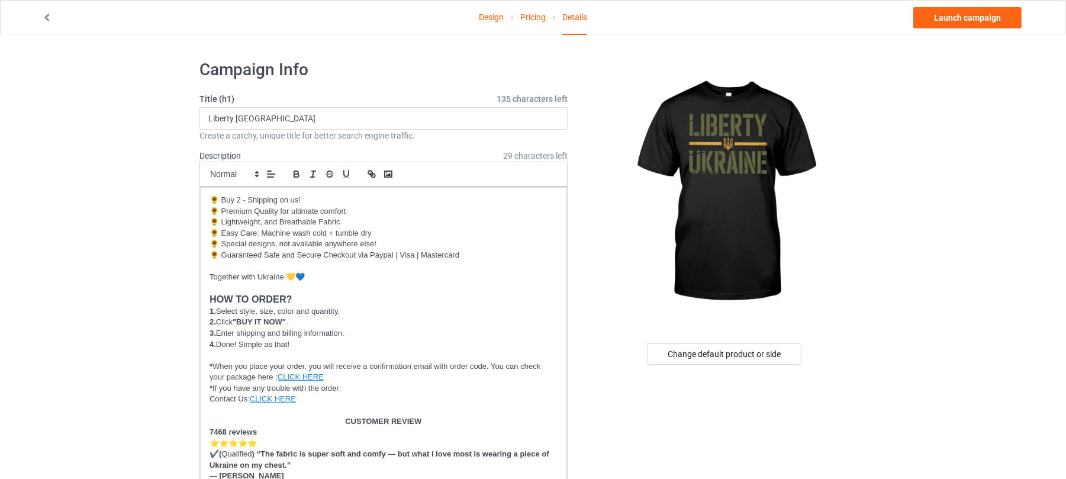
type input "liberty-[GEOGRAPHIC_DATA]"
click at [962, 15] on link "Launch campaign" at bounding box center [967, 17] width 108 height 21
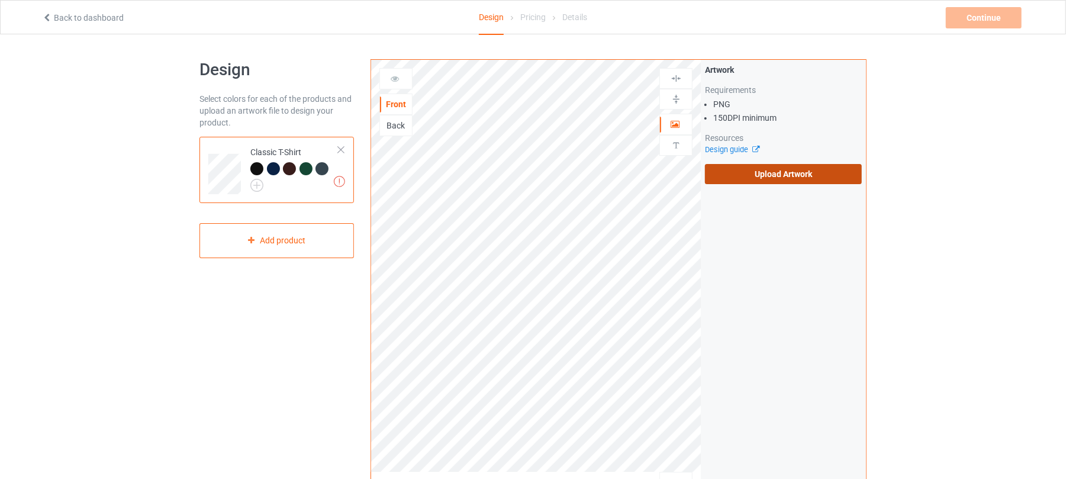
click at [817, 170] on label "Upload Artwork" at bounding box center [783, 174] width 157 height 20
click at [0, 0] on input "Upload Artwork" at bounding box center [0, 0] width 0 height 0
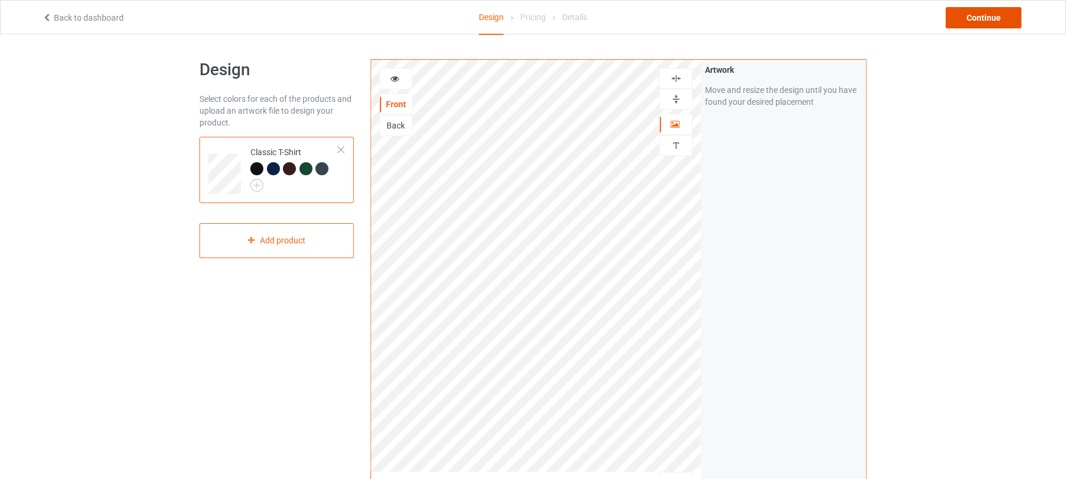
click at [978, 18] on div "Continue" at bounding box center [984, 17] width 76 height 21
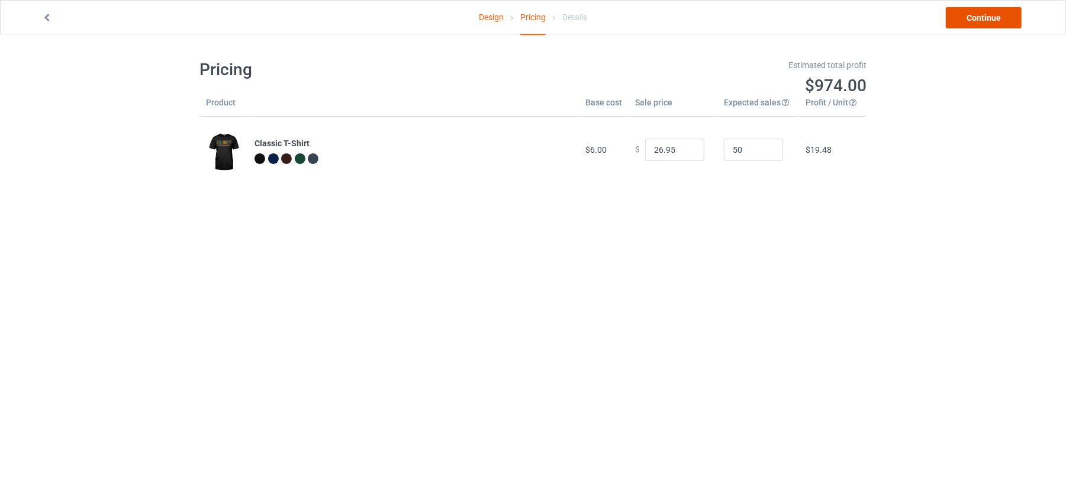
click at [988, 20] on link "Continue" at bounding box center [984, 17] width 76 height 21
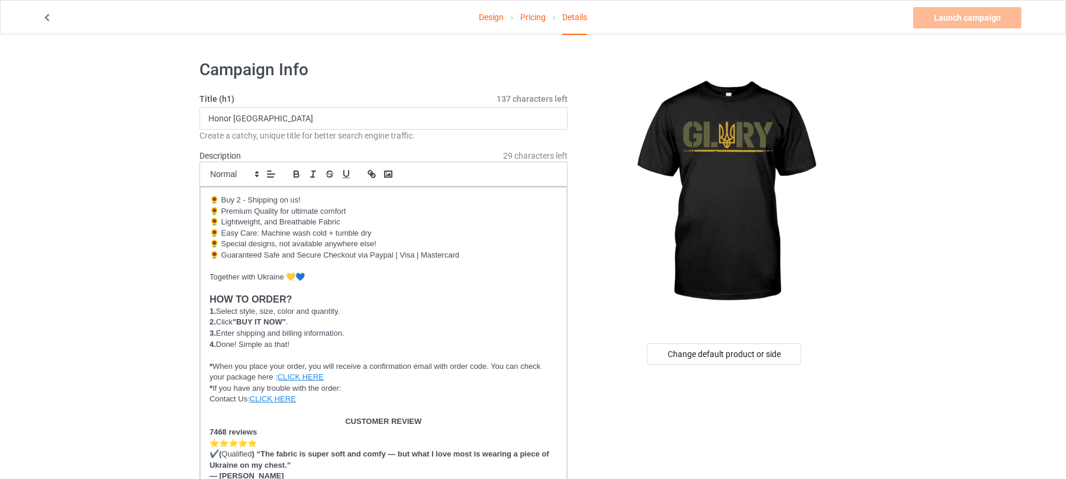
click at [495, 17] on link "Design" at bounding box center [491, 17] width 25 height 33
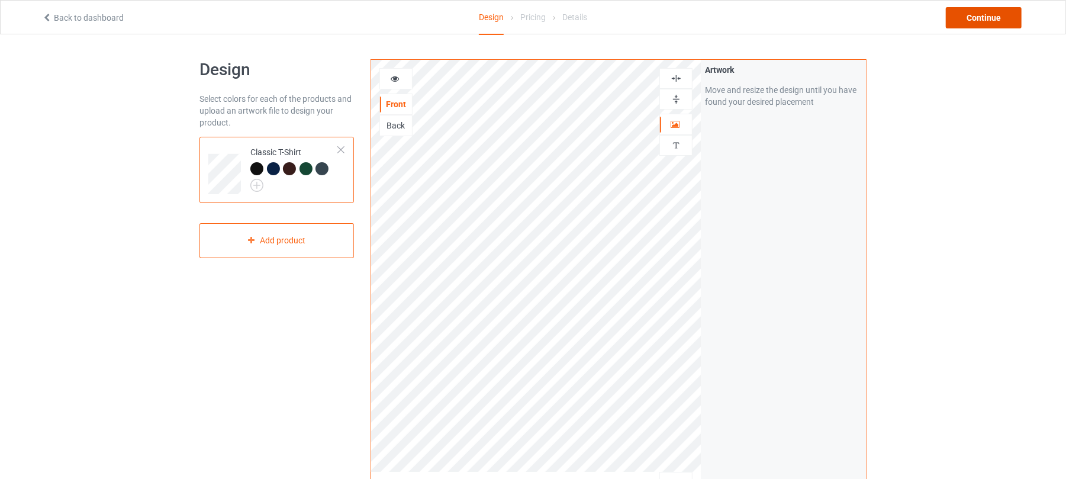
click at [988, 22] on div "Continue" at bounding box center [984, 17] width 76 height 21
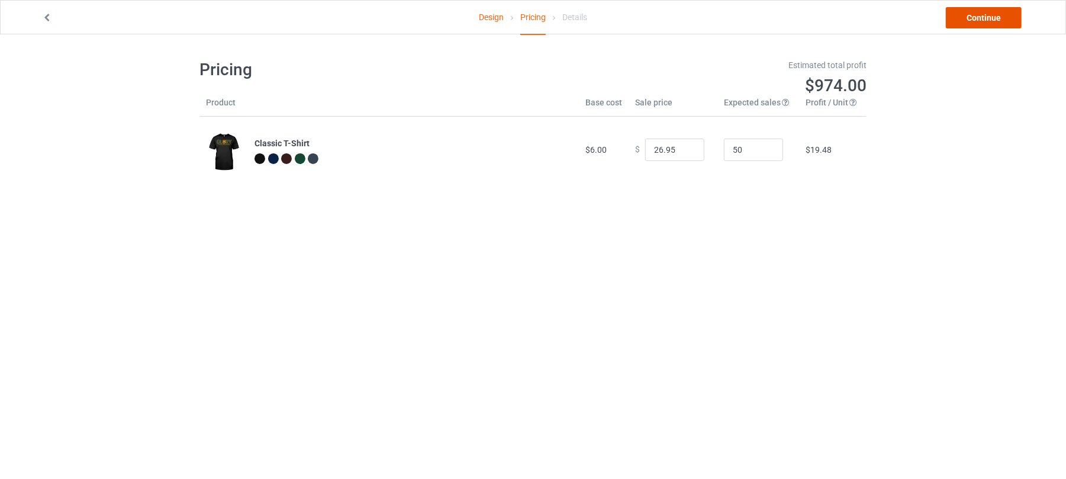
click at [988, 22] on link "Continue" at bounding box center [984, 17] width 76 height 21
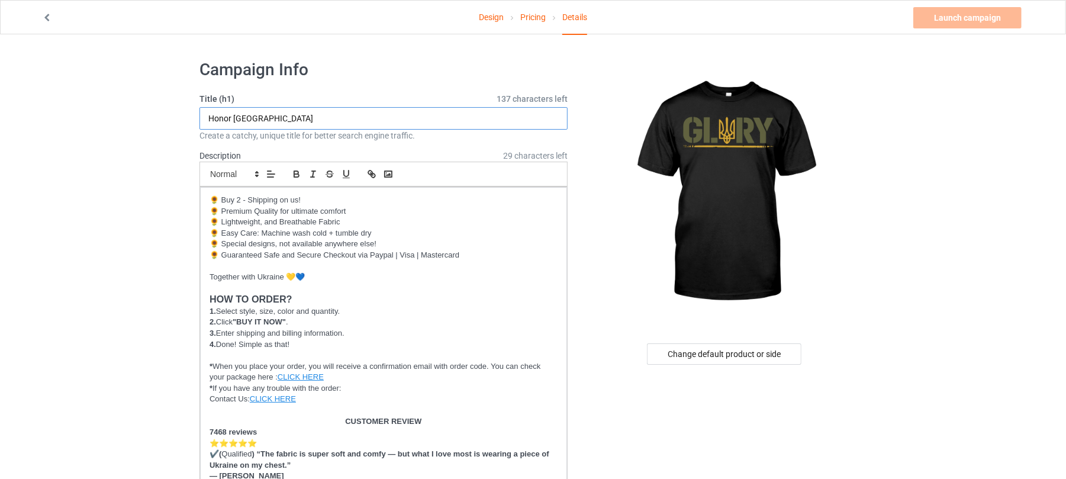
drag, startPoint x: 297, startPoint y: 121, endPoint x: 0, endPoint y: 121, distance: 297.1
drag, startPoint x: 263, startPoint y: 117, endPoint x: 0, endPoint y: 110, distance: 263.4
type input "Glory"
